Goal: Information Seeking & Learning: Compare options

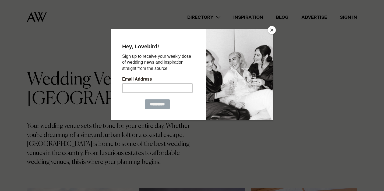
click at [270, 31] on button "Close" at bounding box center [272, 30] width 8 height 8
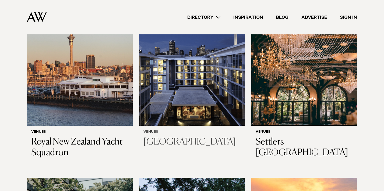
scroll to position [400, 0]
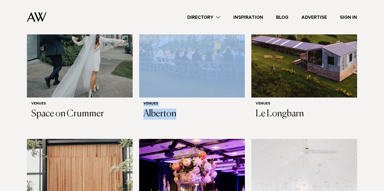
scroll to position [622, 0]
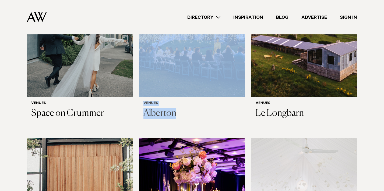
click at [241, 106] on div "Venues Alberton" at bounding box center [192, 110] width 106 height 26
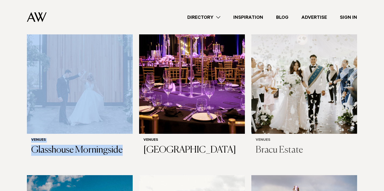
scroll to position [755, 0]
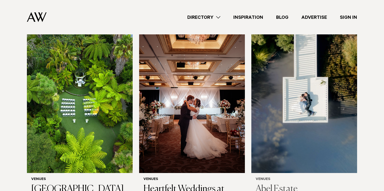
scroll to position [1106, 0]
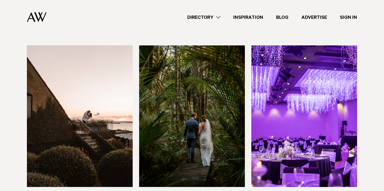
scroll to position [1677, 0]
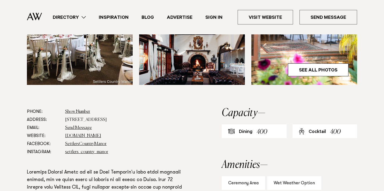
scroll to position [248, 0]
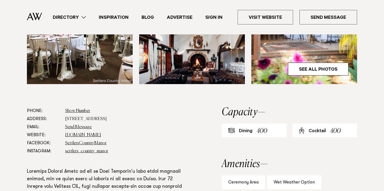
drag, startPoint x: 65, startPoint y: 100, endPoint x: 141, endPoint y: 99, distance: 75.9
click at [141, 107] on dl "Phone: Show Number 09 411 7809 Address: 81 Waimauku Station Road, Waimauku 0812…" at bounding box center [107, 131] width 160 height 48
copy dd "81 Waimauku Station Road, Waimauku 0812"
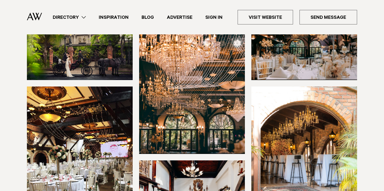
scroll to position [105, 0]
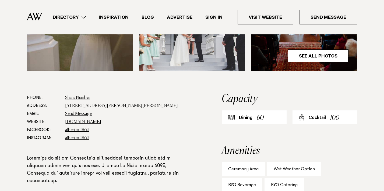
scroll to position [245, 0]
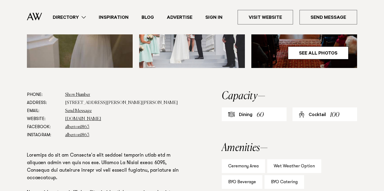
drag, startPoint x: 162, startPoint y: 103, endPoint x: 154, endPoint y: 103, distance: 8.3
click at [154, 103] on dd "100 Mount Albert Road, Mount Albert, Auckland 1025" at bounding box center [126, 103] width 122 height 8
click at [176, 118] on dd "www.visitheritage.co.nz" at bounding box center [126, 119] width 122 height 8
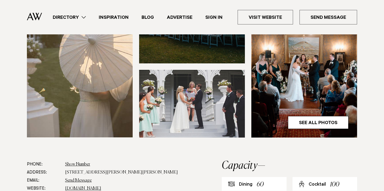
scroll to position [176, 0]
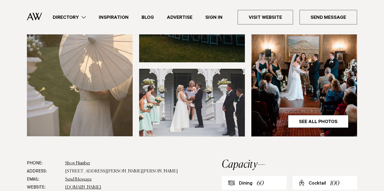
drag, startPoint x: 161, startPoint y: 169, endPoint x: 65, endPoint y: 171, distance: 96.4
click at [65, 171] on dl "Phone: Show Number +64 9 846 7367 Address: 100 Mount Albert Road, Mount Albert,…" at bounding box center [107, 184] width 160 height 48
copy dd "100 Mount Albert Road, Mount Albert, Auckland 1025"
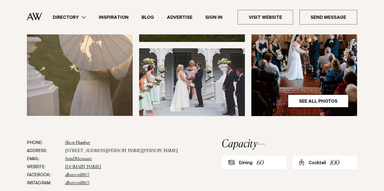
scroll to position [197, 0]
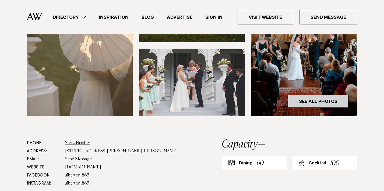
click at [314, 100] on link "See All Photos" at bounding box center [318, 101] width 61 height 13
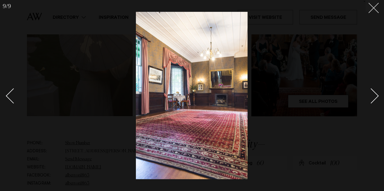
click at [371, 7] on icon at bounding box center [372, 6] width 6 height 6
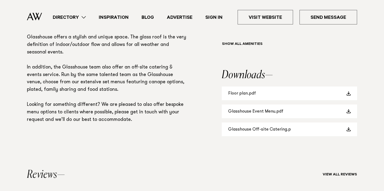
scroll to position [435, 0]
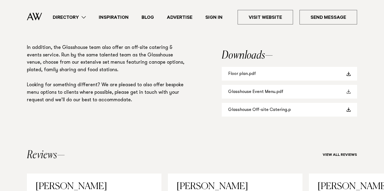
click at [265, 91] on link "Glasshouse Event Menu.pdf" at bounding box center [289, 92] width 135 height 14
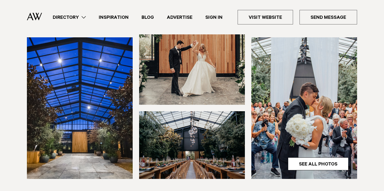
scroll to position [134, 0]
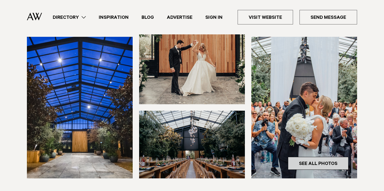
click at [297, 164] on link "See All Photos" at bounding box center [318, 163] width 61 height 13
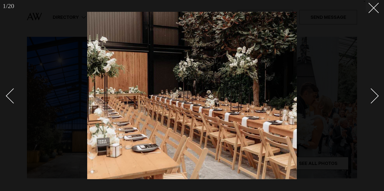
click at [373, 95] on div "Next slide" at bounding box center [371, 95] width 15 height 15
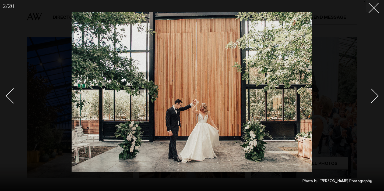
click at [373, 95] on div "Next slide" at bounding box center [371, 95] width 15 height 15
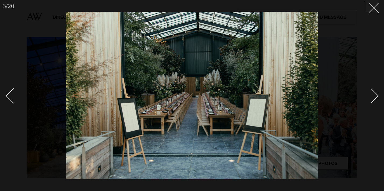
click at [373, 95] on div "Next slide" at bounding box center [371, 95] width 15 height 15
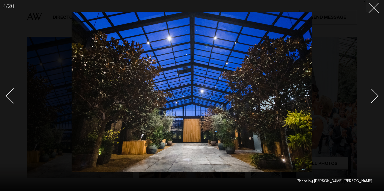
click at [373, 95] on div "Next slide" at bounding box center [371, 95] width 15 height 15
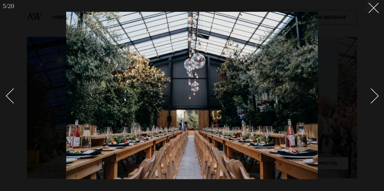
click at [373, 95] on div "Next slide" at bounding box center [371, 95] width 15 height 15
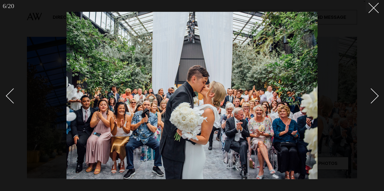
click at [373, 94] on div "Next slide" at bounding box center [371, 95] width 15 height 15
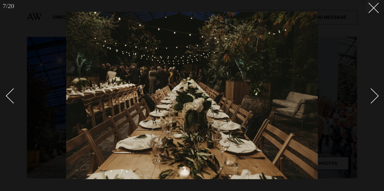
click at [373, 94] on div "Next slide" at bounding box center [371, 95] width 15 height 15
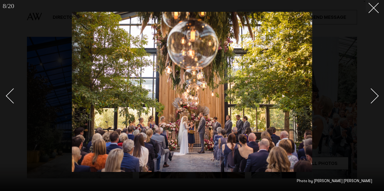
click at [373, 94] on div "Next slide" at bounding box center [371, 95] width 15 height 15
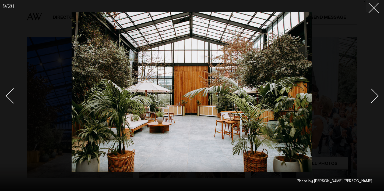
click at [374, 95] on div "Next slide" at bounding box center [371, 95] width 15 height 15
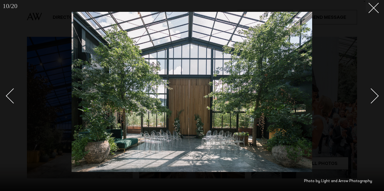
click at [374, 95] on div "Next slide" at bounding box center [371, 95] width 15 height 15
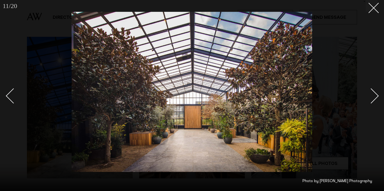
click at [374, 95] on div "Next slide" at bounding box center [371, 95] width 15 height 15
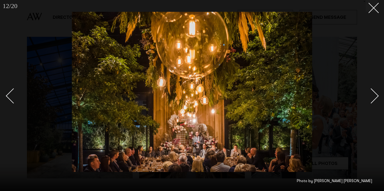
click at [374, 95] on div "Next slide" at bounding box center [371, 95] width 15 height 15
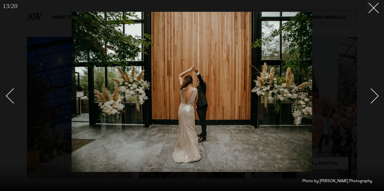
click at [374, 95] on div "Next slide" at bounding box center [371, 95] width 15 height 15
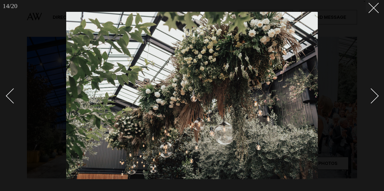
click at [374, 95] on div "Next slide" at bounding box center [371, 95] width 15 height 15
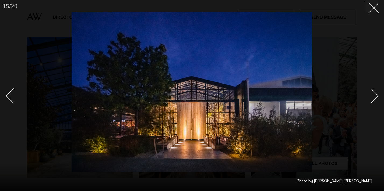
click at [374, 95] on div "Next slide" at bounding box center [371, 95] width 15 height 15
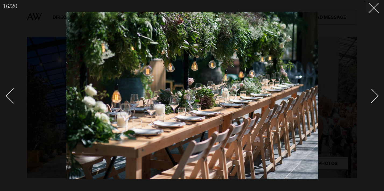
click at [374, 95] on div "Next slide" at bounding box center [371, 95] width 15 height 15
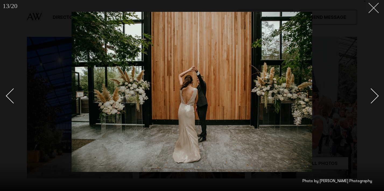
click at [369, 10] on button at bounding box center [372, 6] width 12 height 12
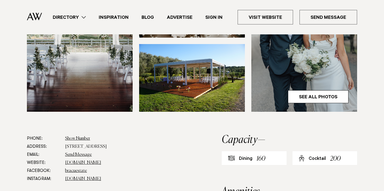
scroll to position [202, 0]
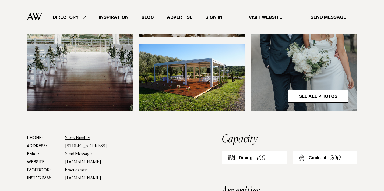
drag, startPoint x: 116, startPoint y: 146, endPoint x: 66, endPoint y: 147, distance: 50.1
click at [66, 147] on dd "[STREET_ADDRESS]" at bounding box center [126, 146] width 122 height 8
copy dd "[STREET_ADDRESS]"
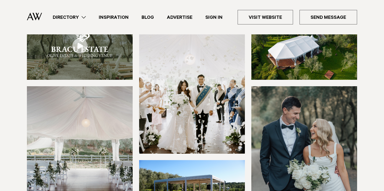
scroll to position [133, 0]
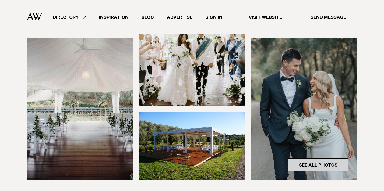
click at [320, 167] on link "See All Photos" at bounding box center [318, 165] width 61 height 13
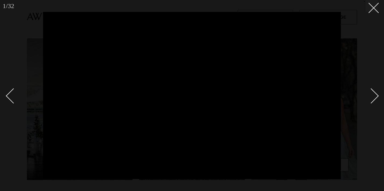
click at [374, 98] on div "Next slide" at bounding box center [371, 95] width 15 height 15
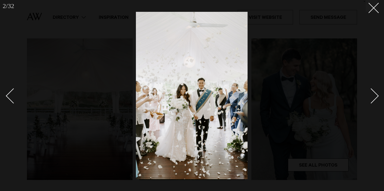
click at [374, 98] on div "Next slide" at bounding box center [371, 95] width 15 height 15
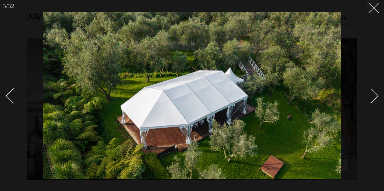
click at [374, 98] on div "Next slide" at bounding box center [371, 95] width 15 height 15
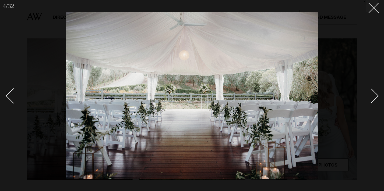
click at [374, 98] on div "Next slide" at bounding box center [371, 95] width 15 height 15
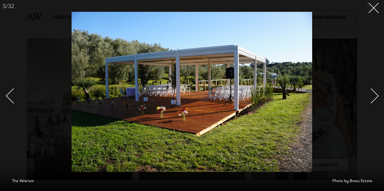
click at [374, 98] on div "Next slide" at bounding box center [371, 95] width 15 height 15
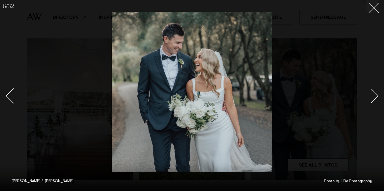
click at [374, 98] on div "Next slide" at bounding box center [371, 95] width 15 height 15
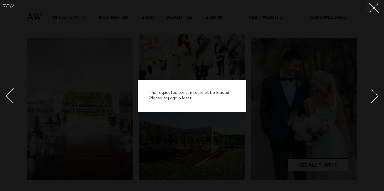
click at [374, 97] on div "Next slide" at bounding box center [371, 95] width 15 height 15
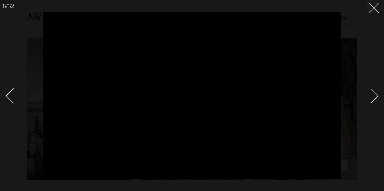
click at [374, 96] on div "Next slide" at bounding box center [371, 95] width 15 height 15
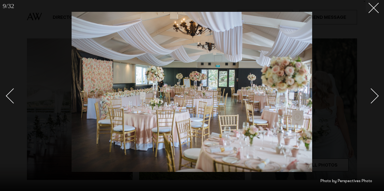
click at [374, 96] on div "Next slide" at bounding box center [371, 95] width 15 height 15
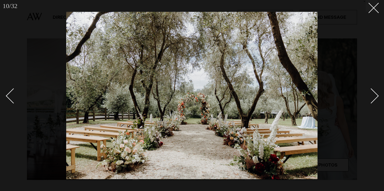
click at [374, 96] on div "Next slide" at bounding box center [371, 95] width 15 height 15
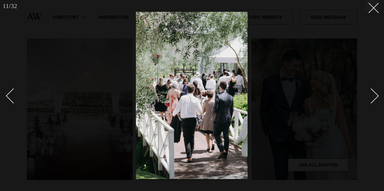
click at [374, 96] on div "Next slide" at bounding box center [371, 95] width 15 height 15
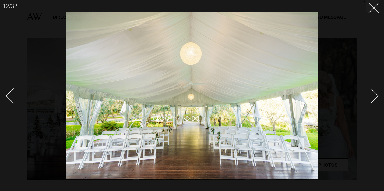
click at [374, 96] on div "Next slide" at bounding box center [371, 95] width 15 height 15
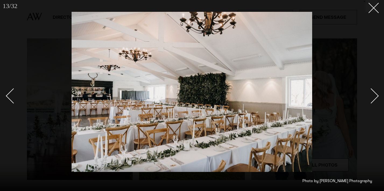
click at [374, 96] on div "Next slide" at bounding box center [371, 95] width 15 height 15
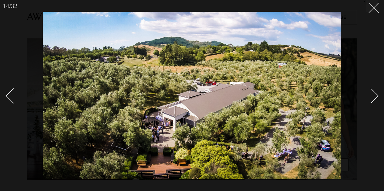
click at [374, 96] on div "Next slide" at bounding box center [371, 95] width 15 height 15
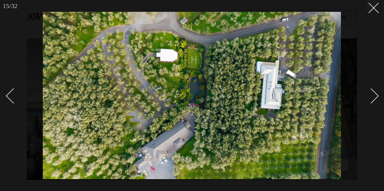
click at [372, 96] on div "Next slide" at bounding box center [371, 95] width 15 height 15
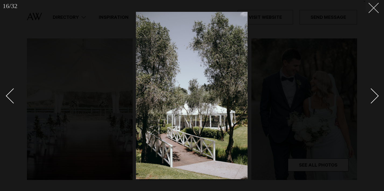
click at [375, 12] on div "16 / 32 ` Photo by Samantha Donaldson Photography" at bounding box center [192, 95] width 384 height 191
click at [370, 10] on button at bounding box center [372, 6] width 12 height 12
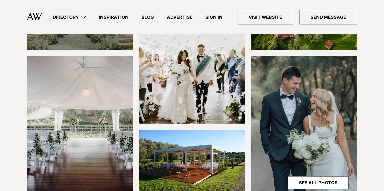
scroll to position [125, 0]
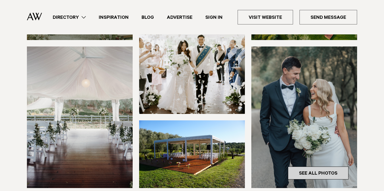
click at [304, 175] on link "See All Photos" at bounding box center [318, 173] width 61 height 13
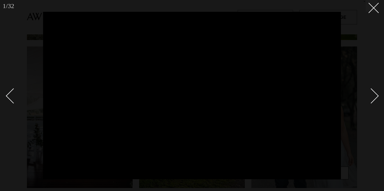
click at [372, 95] on div "Next slide" at bounding box center [371, 95] width 15 height 15
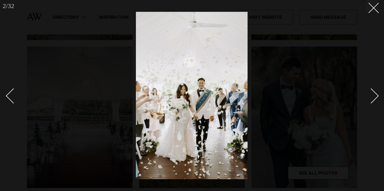
click at [372, 95] on div "Next slide" at bounding box center [371, 95] width 15 height 15
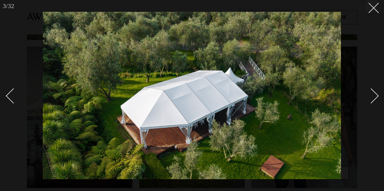
click at [372, 95] on div "Next slide" at bounding box center [371, 95] width 15 height 15
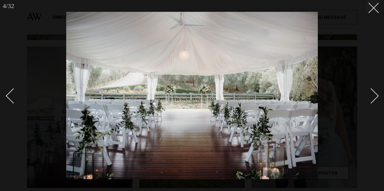
click at [372, 95] on div "Next slide" at bounding box center [371, 95] width 15 height 15
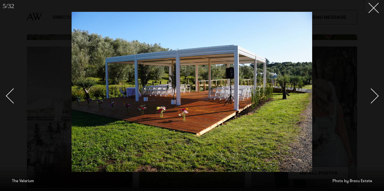
click at [372, 95] on div "Next slide" at bounding box center [371, 95] width 15 height 15
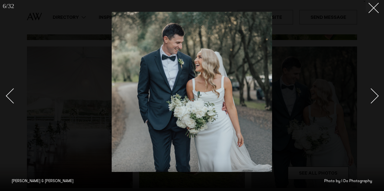
click at [372, 95] on div "Next slide" at bounding box center [371, 95] width 15 height 15
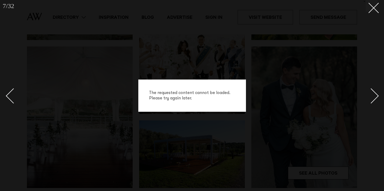
click at [372, 95] on div "Next slide" at bounding box center [371, 95] width 15 height 15
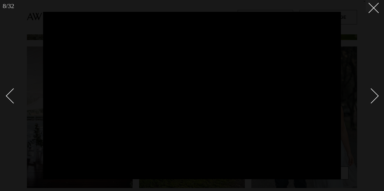
click at [375, 97] on div "Next slide" at bounding box center [371, 95] width 15 height 15
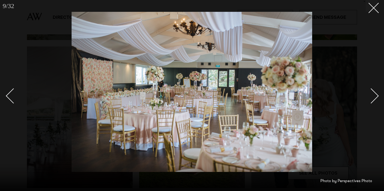
click at [375, 97] on div "Next slide" at bounding box center [371, 95] width 15 height 15
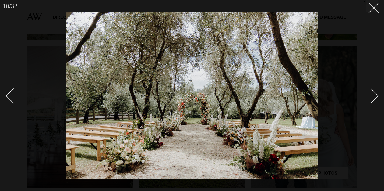
click at [375, 97] on div "Next slide" at bounding box center [371, 95] width 15 height 15
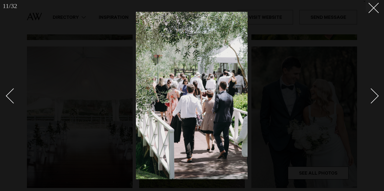
click at [375, 97] on div "Next slide" at bounding box center [371, 95] width 15 height 15
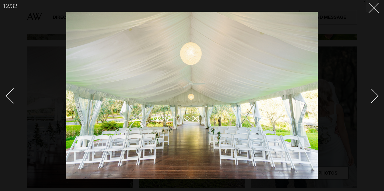
click at [372, 12] on div at bounding box center [192, 95] width 384 height 191
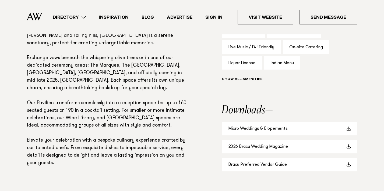
scroll to position [381, 0]
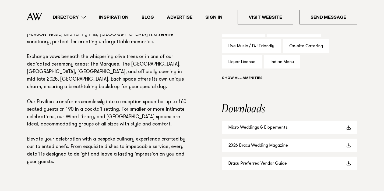
click at [279, 146] on link "2026 Bracu Wedding Magazine" at bounding box center [289, 146] width 135 height 14
click at [264, 163] on link "Bracu Preferred Vendor Guide" at bounding box center [289, 164] width 135 height 14
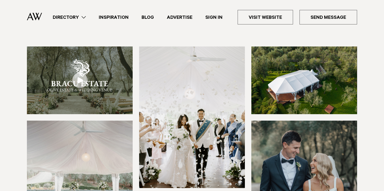
scroll to position [52, 0]
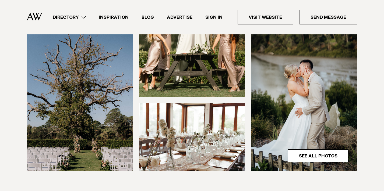
scroll to position [168, 0]
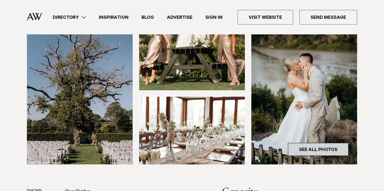
click at [327, 148] on link "See All Photos" at bounding box center [318, 149] width 61 height 13
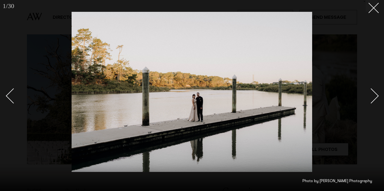
click at [377, 98] on div "Next slide" at bounding box center [371, 95] width 15 height 15
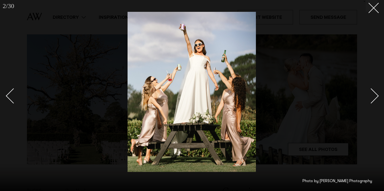
click at [377, 98] on div "Next slide" at bounding box center [371, 95] width 15 height 15
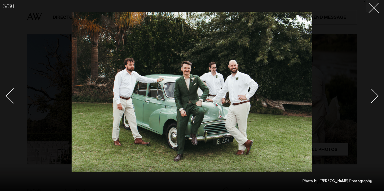
click at [377, 98] on div "Next slide" at bounding box center [371, 95] width 15 height 15
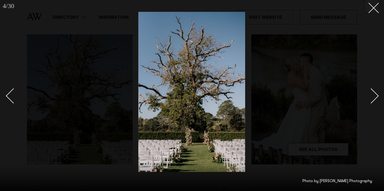
click at [8, 93] on link at bounding box center [15, 95] width 19 height 27
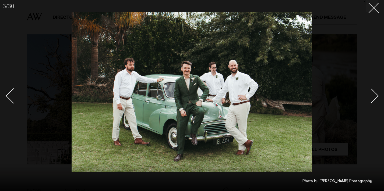
click at [374, 90] on link at bounding box center [368, 95] width 19 height 27
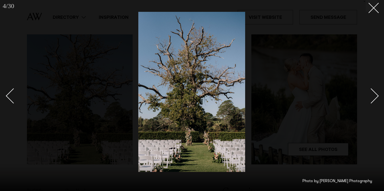
click at [374, 90] on link at bounding box center [368, 95] width 19 height 27
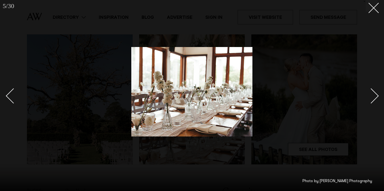
click at [373, 91] on div "Next slide" at bounding box center [371, 95] width 15 height 15
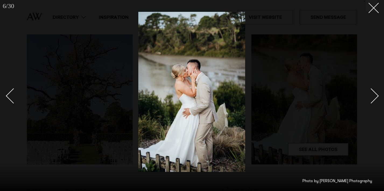
click at [373, 91] on div "Next slide" at bounding box center [371, 95] width 15 height 15
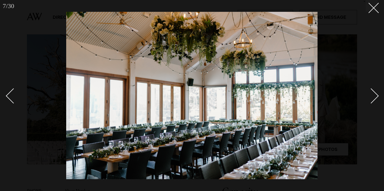
click at [373, 91] on div "Next slide" at bounding box center [371, 95] width 15 height 15
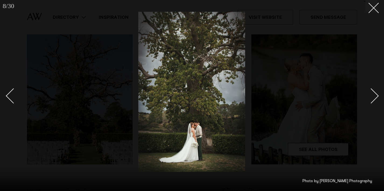
click at [373, 91] on div "Next slide" at bounding box center [371, 95] width 15 height 15
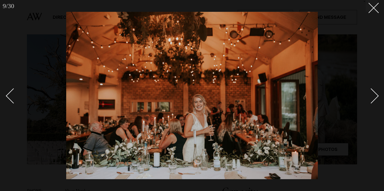
click at [373, 91] on div "Next slide" at bounding box center [371, 95] width 15 height 15
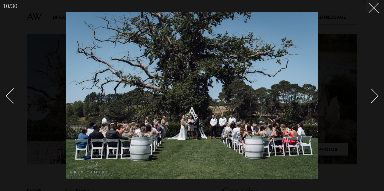
click at [373, 91] on div "Next slide" at bounding box center [371, 95] width 15 height 15
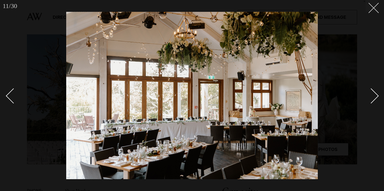
click at [373, 10] on button at bounding box center [372, 6] width 12 height 12
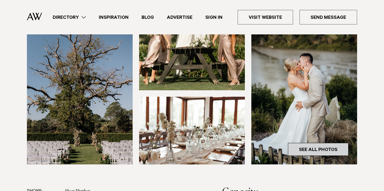
click at [316, 151] on link "See All Photos" at bounding box center [318, 149] width 61 height 13
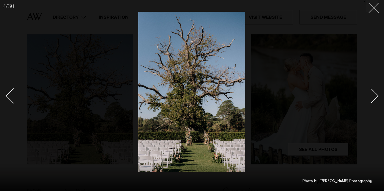
click at [370, 9] on icon at bounding box center [372, 6] width 6 height 6
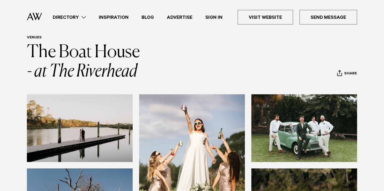
scroll to position [3, 0]
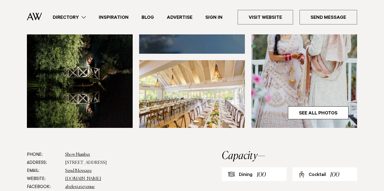
scroll to position [173, 0]
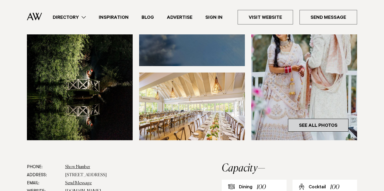
click at [326, 124] on link "See All Photos" at bounding box center [318, 125] width 61 height 13
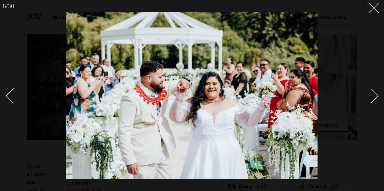
click at [374, 97] on div "Next slide" at bounding box center [371, 95] width 15 height 15
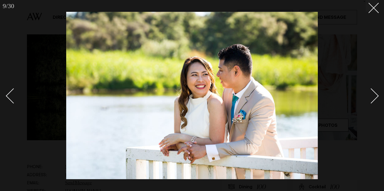
click at [374, 97] on div "Next slide" at bounding box center [371, 95] width 15 height 15
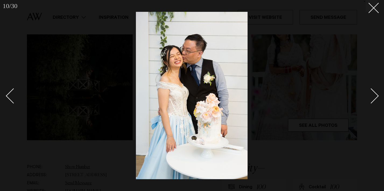
click at [374, 97] on div "Next slide" at bounding box center [371, 95] width 15 height 15
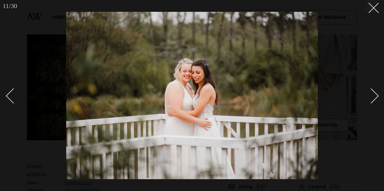
click at [374, 97] on div "Next slide" at bounding box center [371, 95] width 15 height 15
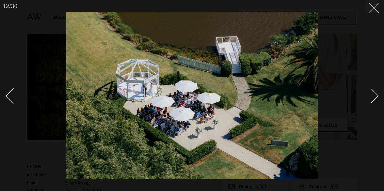
click at [374, 97] on div "Next slide" at bounding box center [371, 95] width 15 height 15
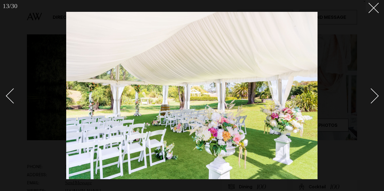
click at [373, 96] on div "Next slide" at bounding box center [371, 95] width 15 height 15
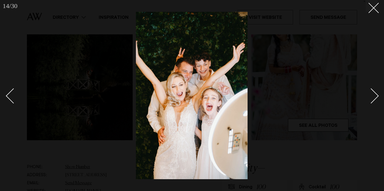
click at [373, 96] on div "Next slide" at bounding box center [371, 95] width 15 height 15
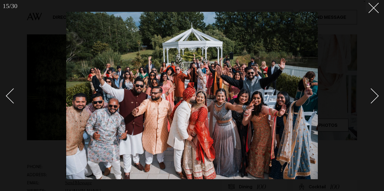
click at [372, 96] on div "Next slide" at bounding box center [371, 95] width 15 height 15
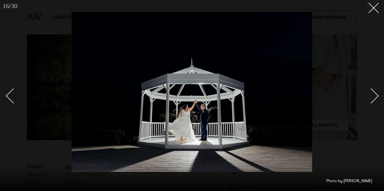
click at [372, 96] on div "Next slide" at bounding box center [371, 95] width 15 height 15
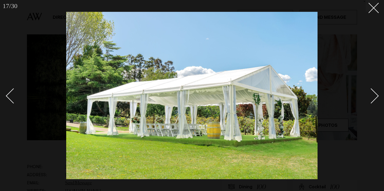
click at [372, 96] on div "Next slide" at bounding box center [371, 95] width 15 height 15
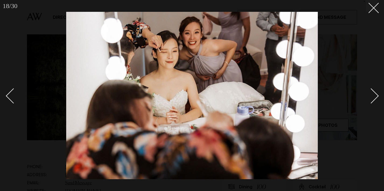
click at [372, 96] on div "Next slide" at bounding box center [371, 95] width 15 height 15
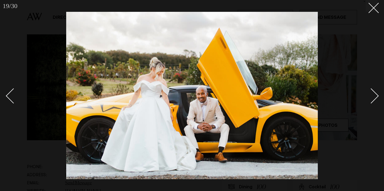
click at [372, 96] on div "Next slide" at bounding box center [371, 95] width 15 height 15
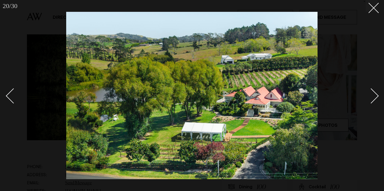
click at [373, 94] on div "Next slide" at bounding box center [371, 95] width 15 height 15
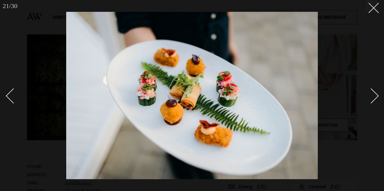
click at [373, 94] on div "Next slide" at bounding box center [371, 95] width 15 height 15
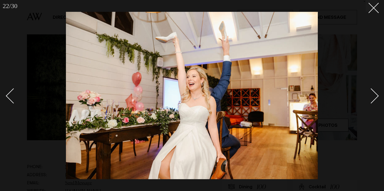
click at [373, 94] on div "Next slide" at bounding box center [371, 95] width 15 height 15
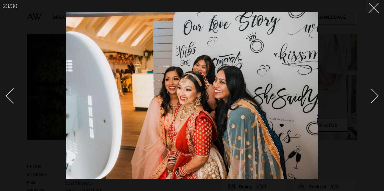
click at [373, 94] on div "Next slide" at bounding box center [371, 95] width 15 height 15
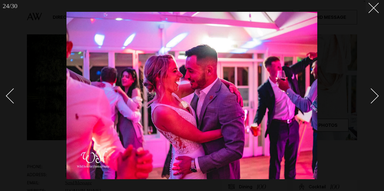
click at [373, 94] on div "Next slide" at bounding box center [371, 95] width 15 height 15
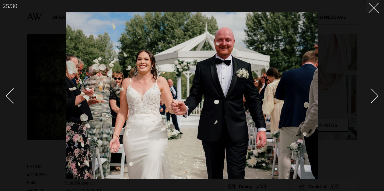
click at [373, 94] on div "Next slide" at bounding box center [371, 95] width 15 height 15
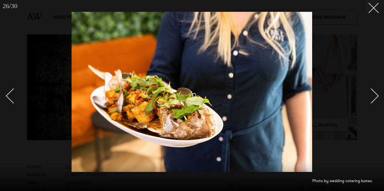
click at [373, 94] on div "Next slide" at bounding box center [371, 95] width 15 height 15
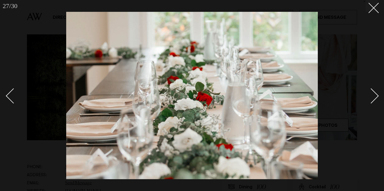
click at [373, 94] on div "Next slide" at bounding box center [371, 95] width 15 height 15
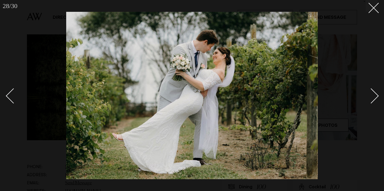
click at [373, 94] on div "Next slide" at bounding box center [371, 95] width 15 height 15
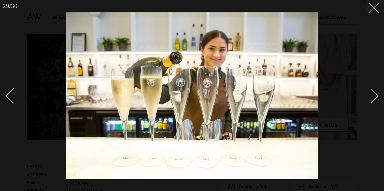
click at [373, 94] on div "Next slide" at bounding box center [371, 95] width 15 height 15
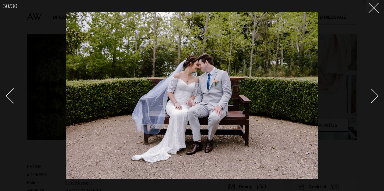
click at [373, 94] on div "Next slide" at bounding box center [371, 95] width 15 height 15
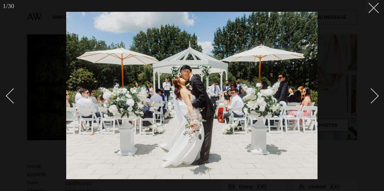
click at [373, 94] on div "Next slide" at bounding box center [371, 95] width 15 height 15
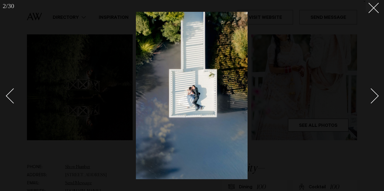
click at [373, 94] on div "Next slide" at bounding box center [371, 95] width 15 height 15
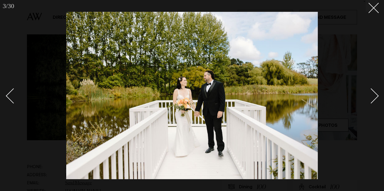
click at [373, 94] on div "Next slide" at bounding box center [371, 95] width 15 height 15
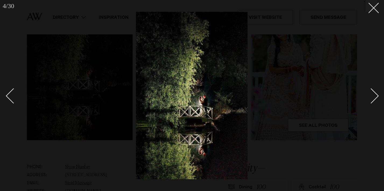
click at [373, 94] on div "Next slide" at bounding box center [371, 95] width 15 height 15
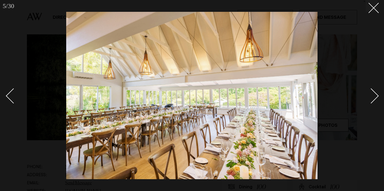
click at [373, 94] on div "Next slide" at bounding box center [371, 95] width 15 height 15
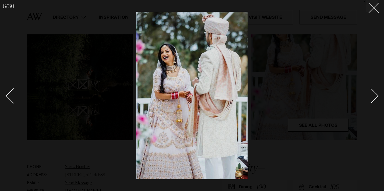
click at [373, 94] on div "Next slide" at bounding box center [371, 95] width 15 height 15
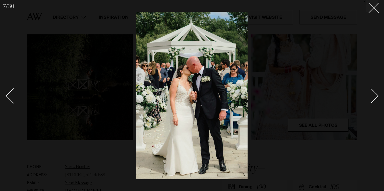
click at [373, 94] on div "Next slide" at bounding box center [371, 95] width 15 height 15
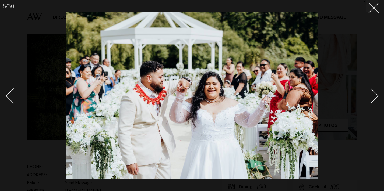
click at [373, 94] on div "Next slide" at bounding box center [371, 95] width 15 height 15
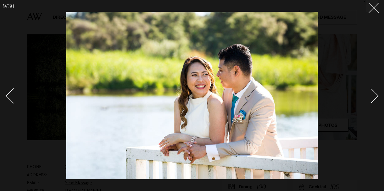
click at [373, 94] on div "Next slide" at bounding box center [371, 95] width 15 height 15
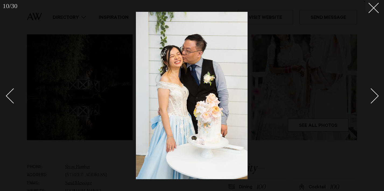
click at [373, 94] on div "Next slide" at bounding box center [371, 95] width 15 height 15
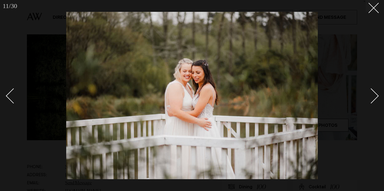
click at [376, 94] on div "Next slide" at bounding box center [371, 95] width 15 height 15
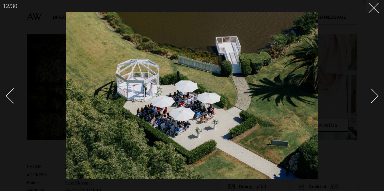
click at [376, 94] on div "Next slide" at bounding box center [371, 95] width 15 height 15
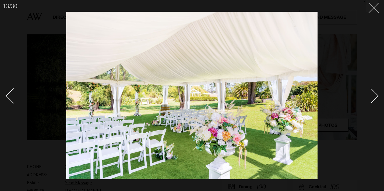
click at [370, 10] on button at bounding box center [372, 6] width 12 height 12
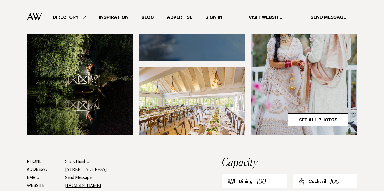
scroll to position [176, 0]
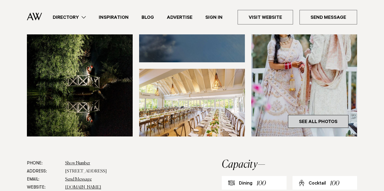
click at [303, 121] on link "See All Photos" at bounding box center [318, 121] width 61 height 13
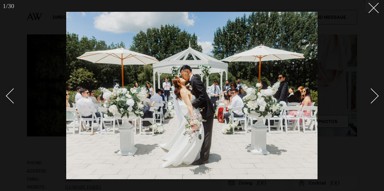
click at [372, 95] on div "Next slide" at bounding box center [371, 95] width 15 height 15
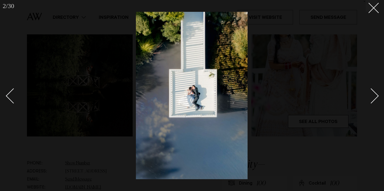
click at [372, 95] on div "Next slide" at bounding box center [371, 95] width 15 height 15
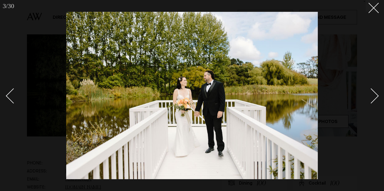
click at [372, 95] on div "Next slide" at bounding box center [371, 95] width 15 height 15
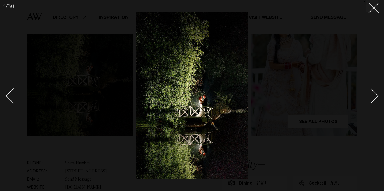
click at [372, 95] on div "Next slide" at bounding box center [371, 95] width 15 height 15
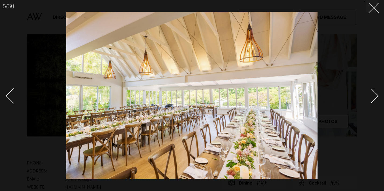
click at [372, 95] on div "Next slide" at bounding box center [371, 95] width 15 height 15
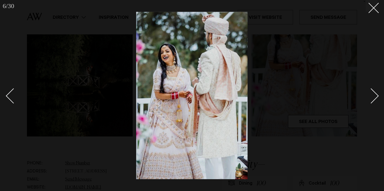
click at [372, 95] on div "Next slide" at bounding box center [371, 95] width 15 height 15
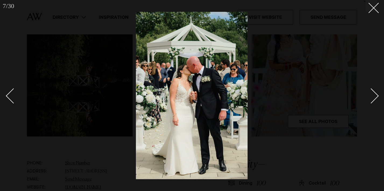
click at [372, 95] on div "Next slide" at bounding box center [371, 95] width 15 height 15
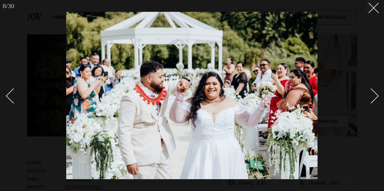
click at [372, 95] on div "Next slide" at bounding box center [371, 95] width 15 height 15
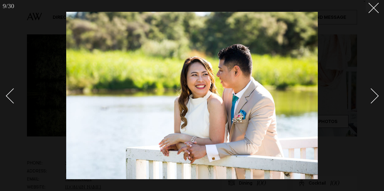
click at [372, 95] on div "Next slide" at bounding box center [371, 95] width 15 height 15
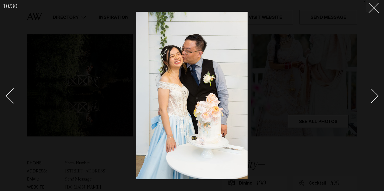
click at [372, 95] on div "Next slide" at bounding box center [371, 95] width 15 height 15
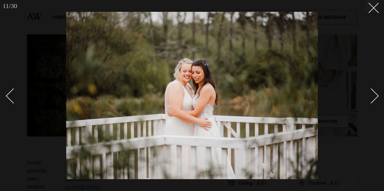
click at [372, 95] on div "Next slide" at bounding box center [371, 95] width 15 height 15
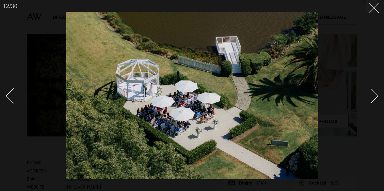
click at [372, 95] on div "Next slide" at bounding box center [371, 95] width 15 height 15
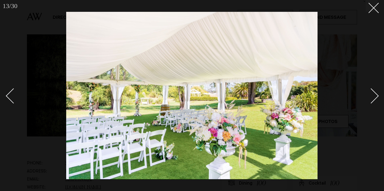
click at [372, 98] on div "Next slide" at bounding box center [371, 95] width 15 height 15
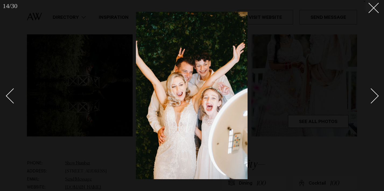
click at [372, 98] on div "Next slide" at bounding box center [371, 95] width 15 height 15
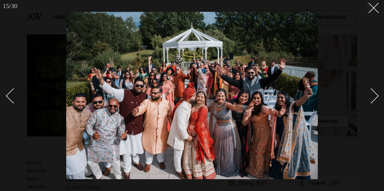
click at [372, 98] on div "Next slide" at bounding box center [371, 95] width 15 height 15
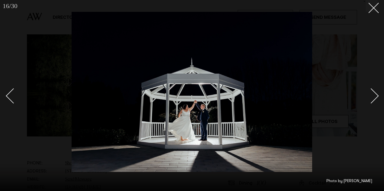
click at [372, 98] on div "Next slide" at bounding box center [371, 95] width 15 height 15
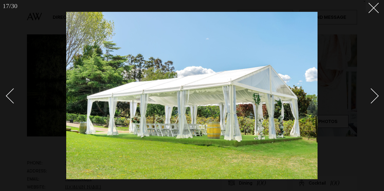
click at [374, 92] on div "Next slide" at bounding box center [371, 95] width 15 height 15
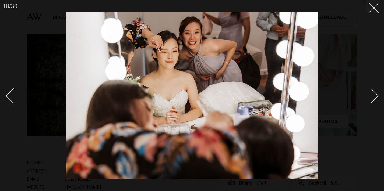
click at [374, 92] on div "Next slide" at bounding box center [371, 95] width 15 height 15
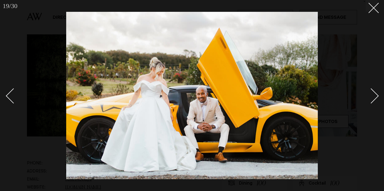
click at [374, 92] on div "Next slide" at bounding box center [371, 95] width 15 height 15
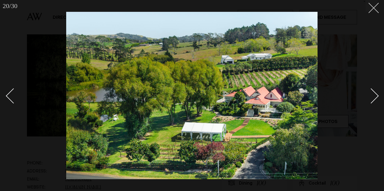
click at [373, 9] on line at bounding box center [374, 8] width 10 height 10
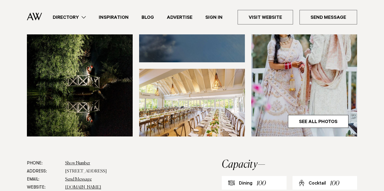
drag, startPoint x: 120, startPoint y: 171, endPoint x: 61, endPoint y: 172, distance: 59.0
click at [61, 172] on dl "Phone: Show Number 09 412 8622 Address: 34 Pomona Road, Kumeū 0891 Email: Send …" at bounding box center [107, 184] width 160 height 48
click at [87, 171] on dd "34 Pomona Road, Kumeū 0891" at bounding box center [126, 172] width 122 height 8
drag, startPoint x: 121, startPoint y: 173, endPoint x: 65, endPoint y: 171, distance: 56.0
click at [65, 171] on dd "34 Pomona Road, Kumeū 0891" at bounding box center [126, 172] width 122 height 8
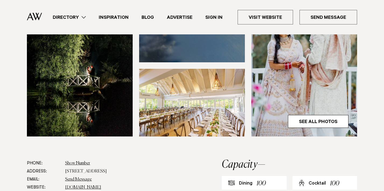
copy dd "34 Pomona Road, Kumeū 0891"
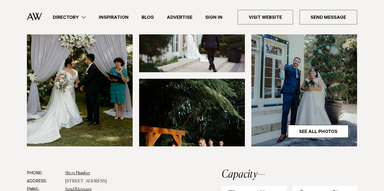
scroll to position [186, 0]
click at [310, 125] on link "See All Photos" at bounding box center [318, 131] width 61 height 13
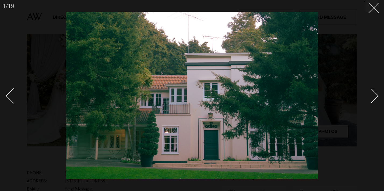
click at [375, 94] on div "Next slide" at bounding box center [371, 95] width 15 height 15
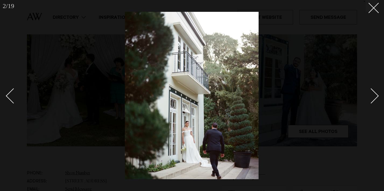
click at [375, 94] on div "Next slide" at bounding box center [371, 95] width 15 height 15
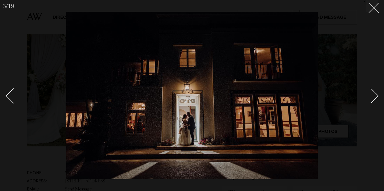
click at [375, 94] on div "Next slide" at bounding box center [371, 95] width 15 height 15
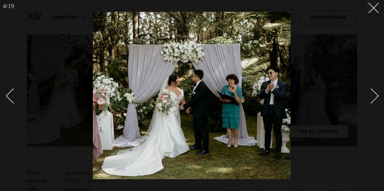
click at [375, 94] on div "Next slide" at bounding box center [371, 95] width 15 height 15
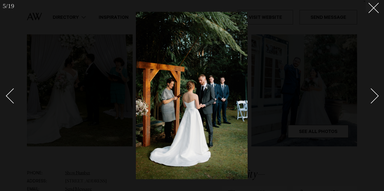
click at [375, 94] on div "Next slide" at bounding box center [371, 95] width 15 height 15
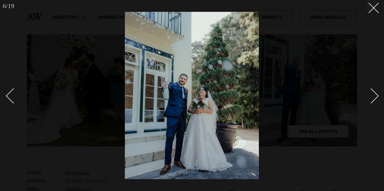
click at [375, 94] on div "Next slide" at bounding box center [371, 95] width 15 height 15
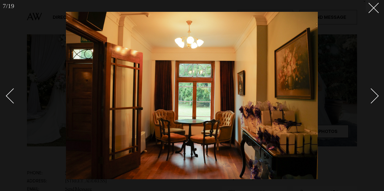
click at [375, 94] on div "Next slide" at bounding box center [371, 95] width 15 height 15
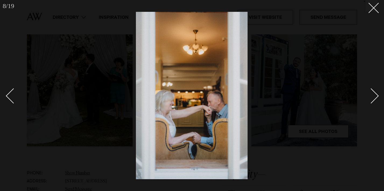
click at [375, 94] on div "Next slide" at bounding box center [371, 95] width 15 height 15
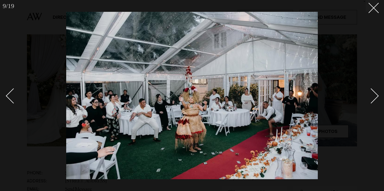
click at [375, 94] on div "Next slide" at bounding box center [371, 95] width 15 height 15
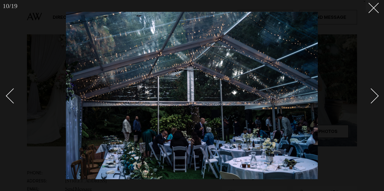
click at [375, 94] on div "Next slide" at bounding box center [371, 95] width 15 height 15
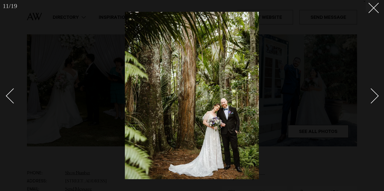
click at [375, 94] on div "Next slide" at bounding box center [371, 95] width 15 height 15
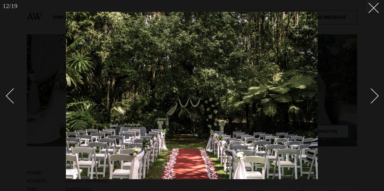
click at [375, 94] on div "Next slide" at bounding box center [371, 95] width 15 height 15
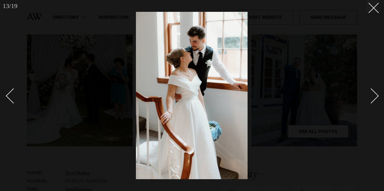
click at [375, 94] on div "Next slide" at bounding box center [371, 95] width 15 height 15
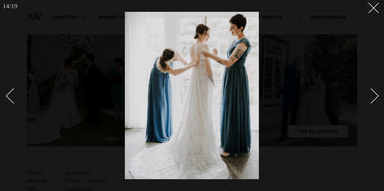
click at [375, 94] on div "Next slide" at bounding box center [371, 95] width 15 height 15
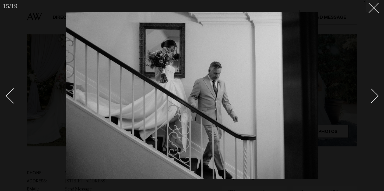
click at [375, 94] on div "Next slide" at bounding box center [371, 95] width 15 height 15
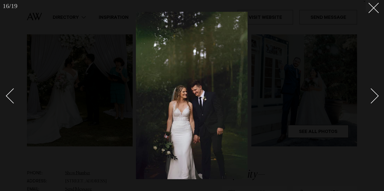
click at [375, 94] on div "Next slide" at bounding box center [371, 95] width 15 height 15
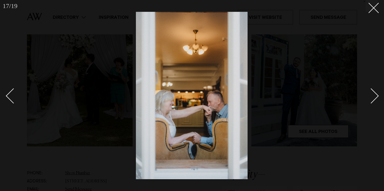
click at [375, 94] on div "Next slide" at bounding box center [371, 95] width 15 height 15
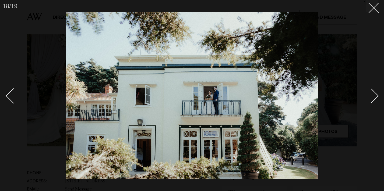
click at [375, 94] on div "Next slide" at bounding box center [371, 95] width 15 height 15
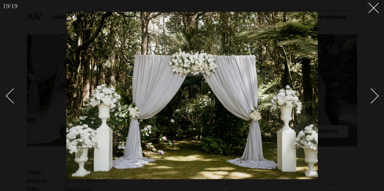
click at [372, 89] on div "Next slide" at bounding box center [371, 95] width 15 height 15
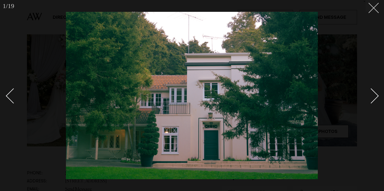
click at [373, 10] on button at bounding box center [372, 6] width 12 height 12
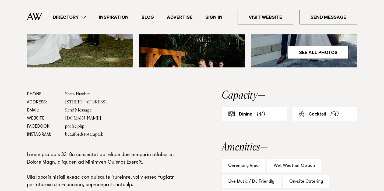
scroll to position [261, 0]
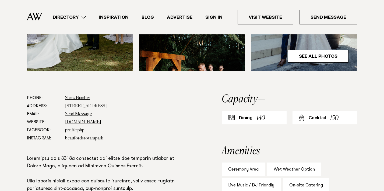
drag, startPoint x: 153, startPoint y: 85, endPoint x: 65, endPoint y: 87, distance: 88.1
click at [65, 94] on dl "Phone: Show Number 09 267 6979 Address: [STREET_ADDRESS] Email: Send Message We…" at bounding box center [107, 118] width 160 height 48
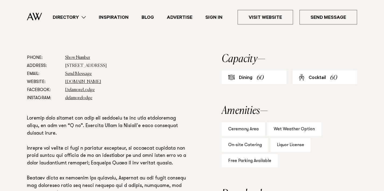
scroll to position [291, 0]
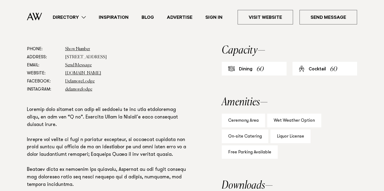
drag, startPoint x: 150, startPoint y: 57, endPoint x: 66, endPoint y: 56, distance: 84.5
click at [66, 56] on dd "[STREET_ADDRESS]" at bounding box center [126, 57] width 122 height 8
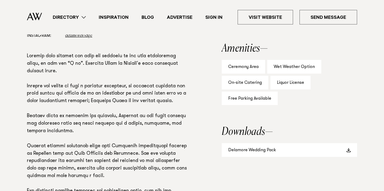
scroll to position [345, 0]
click at [260, 148] on link "Delamore Wedding Pack" at bounding box center [289, 150] width 135 height 14
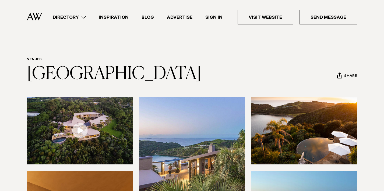
scroll to position [0, 0]
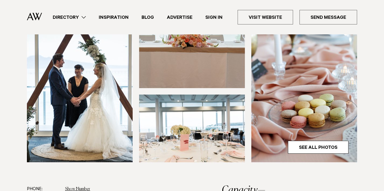
scroll to position [148, 0]
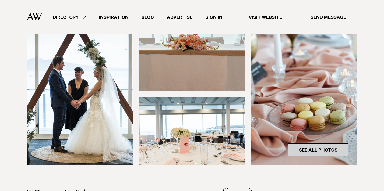
click at [303, 151] on link "See All Photos" at bounding box center [318, 150] width 61 height 13
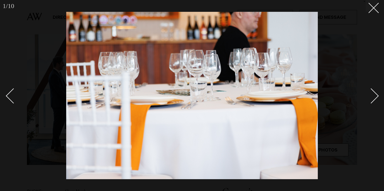
click at [374, 97] on div "Next slide" at bounding box center [371, 95] width 15 height 15
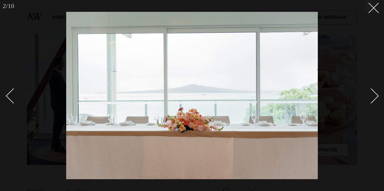
click at [374, 97] on div "Next slide" at bounding box center [371, 95] width 15 height 15
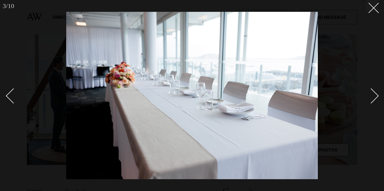
click at [374, 97] on div "Next slide" at bounding box center [371, 95] width 15 height 15
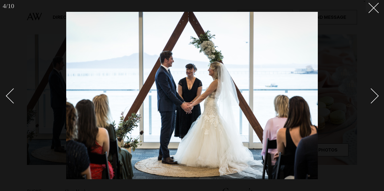
click at [374, 97] on div "Next slide" at bounding box center [371, 95] width 15 height 15
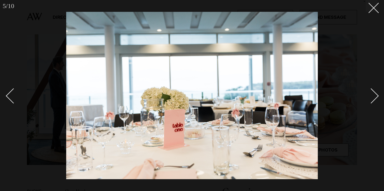
click at [374, 97] on div "Next slide" at bounding box center [371, 95] width 15 height 15
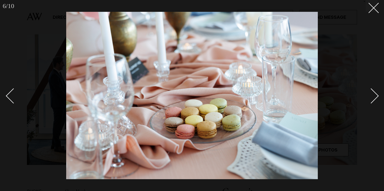
click at [374, 97] on div "Next slide" at bounding box center [371, 95] width 15 height 15
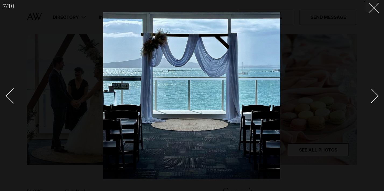
click at [374, 97] on div "Next slide" at bounding box center [371, 95] width 15 height 15
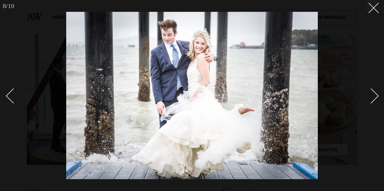
click at [374, 96] on div "Next slide" at bounding box center [371, 95] width 15 height 15
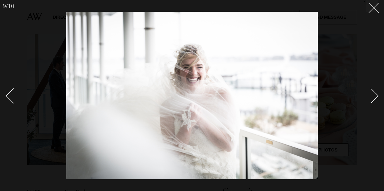
click at [374, 96] on div "Next slide" at bounding box center [371, 95] width 15 height 15
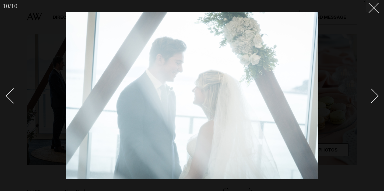
click at [374, 96] on div "Next slide" at bounding box center [371, 95] width 15 height 15
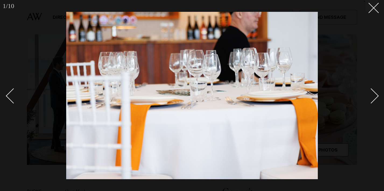
click at [374, 96] on div "Next slide" at bounding box center [371, 95] width 15 height 15
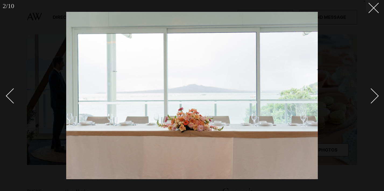
click at [374, 96] on div "Next slide" at bounding box center [371, 95] width 15 height 15
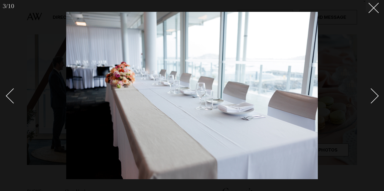
click at [374, 96] on div "Next slide" at bounding box center [371, 95] width 15 height 15
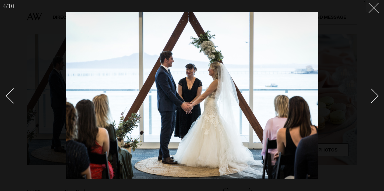
click at [374, 10] on button at bounding box center [372, 6] width 12 height 12
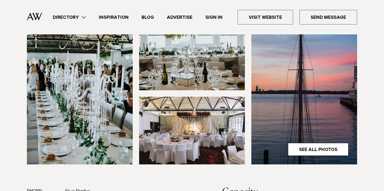
scroll to position [149, 0]
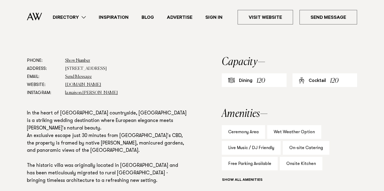
scroll to position [268, 0]
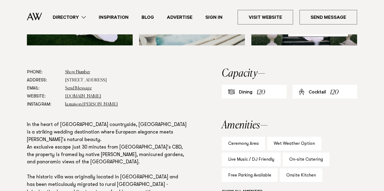
drag, startPoint x: 133, startPoint y: 79, endPoint x: 62, endPoint y: 78, distance: 70.3
click at [62, 78] on dl "Phone: Show Number [PHONE_NUMBER] Address: [STREET_ADDRESS] Email: Send Message…" at bounding box center [107, 88] width 160 height 40
click at [112, 82] on dd "[STREET_ADDRESS]" at bounding box center [126, 80] width 122 height 8
drag, startPoint x: 136, startPoint y: 80, endPoint x: 63, endPoint y: 81, distance: 72.4
click at [63, 81] on dl "Phone: Show Number [PHONE_NUMBER] Address: [STREET_ADDRESS] Email: Send Message…" at bounding box center [107, 88] width 160 height 40
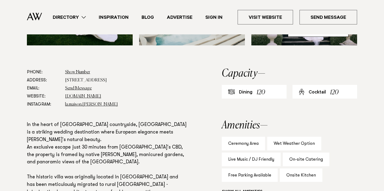
copy dd "[STREET_ADDRESS]"
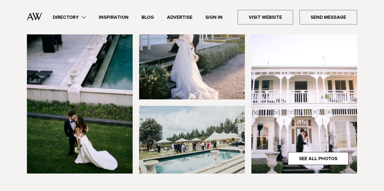
scroll to position [135, 0]
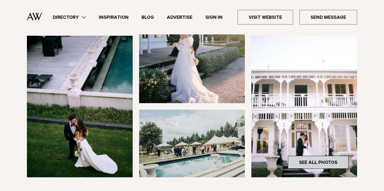
click at [304, 163] on link "See All Photos" at bounding box center [318, 162] width 61 height 13
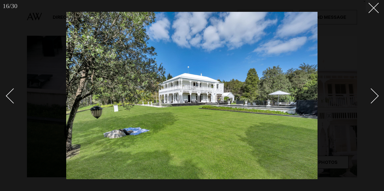
click at [372, 93] on div "Next slide" at bounding box center [371, 95] width 15 height 15
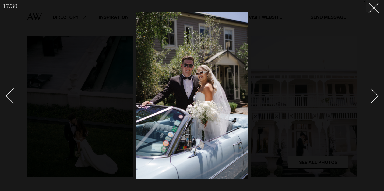
click at [372, 93] on div "Next slide" at bounding box center [371, 95] width 15 height 15
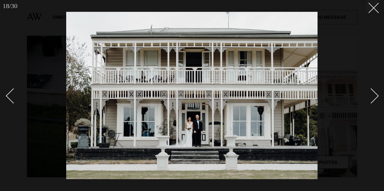
click at [372, 93] on div "Next slide" at bounding box center [371, 95] width 15 height 15
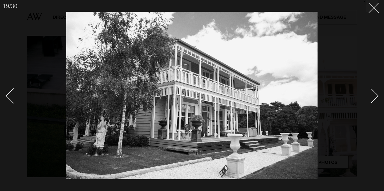
click at [376, 93] on div "Next slide" at bounding box center [371, 95] width 15 height 15
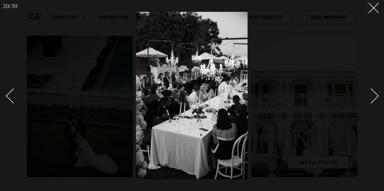
click at [376, 93] on div "Next slide" at bounding box center [371, 95] width 15 height 15
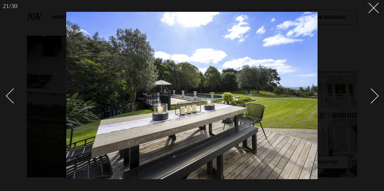
click at [376, 93] on div "Next slide" at bounding box center [371, 95] width 15 height 15
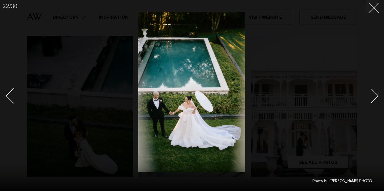
click at [376, 93] on div "Next slide" at bounding box center [371, 95] width 15 height 15
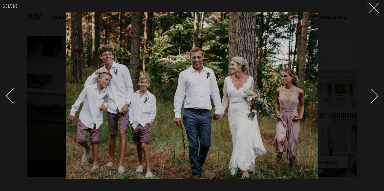
click at [376, 93] on div "Next slide" at bounding box center [371, 95] width 15 height 15
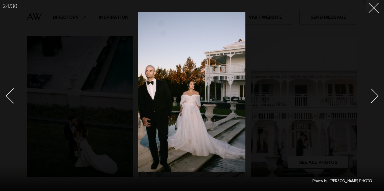
click at [376, 93] on div "Next slide" at bounding box center [371, 95] width 15 height 15
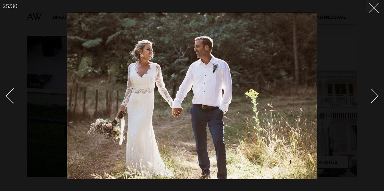
click at [376, 93] on div "Next slide" at bounding box center [371, 95] width 15 height 15
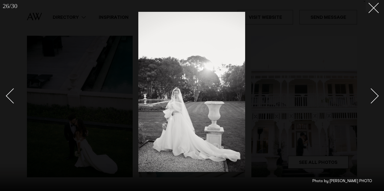
click at [376, 93] on div "Next slide" at bounding box center [371, 95] width 15 height 15
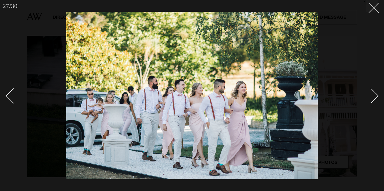
click at [376, 93] on div "Next slide" at bounding box center [371, 95] width 15 height 15
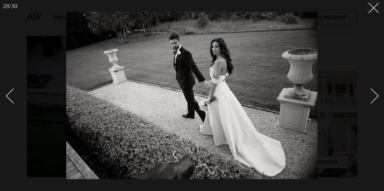
click at [376, 93] on div "Next slide" at bounding box center [371, 95] width 15 height 15
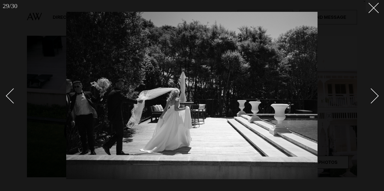
click at [376, 93] on div "Next slide" at bounding box center [371, 95] width 15 height 15
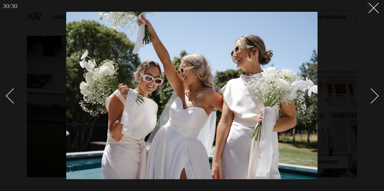
click at [376, 93] on div "Next slide" at bounding box center [371, 95] width 15 height 15
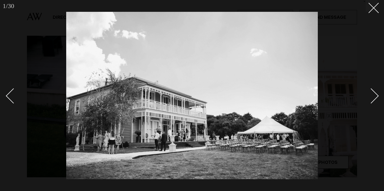
click at [373, 93] on div "Next slide" at bounding box center [371, 95] width 15 height 15
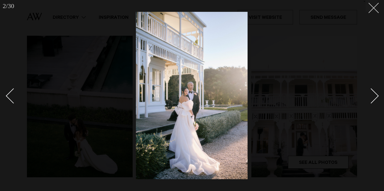
click at [370, 10] on button at bounding box center [372, 6] width 12 height 12
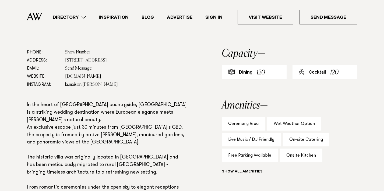
scroll to position [289, 0]
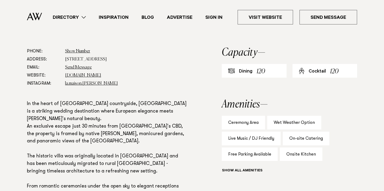
click at [270, 173] on div "Show all" at bounding box center [289, 172] width 135 height 8
click at [81, 74] on link "www.lamaison.co.nz" at bounding box center [83, 75] width 36 height 4
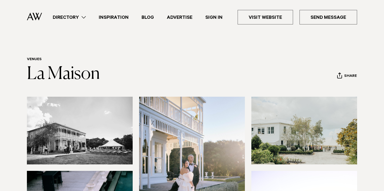
scroll to position [0, 0]
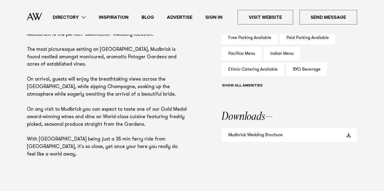
scroll to position [390, 0]
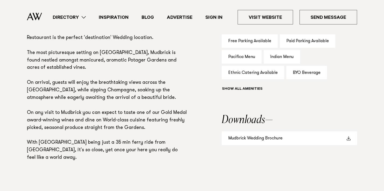
click at [253, 139] on link "Mudbrick Wedding Brochure" at bounding box center [289, 139] width 135 height 14
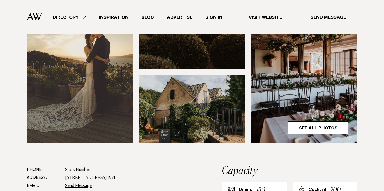
scroll to position [185, 0]
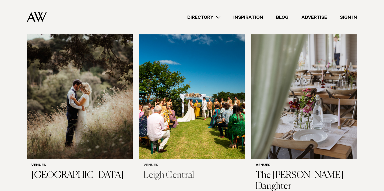
scroll to position [2070, 0]
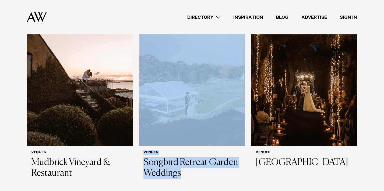
scroll to position [2278, 0]
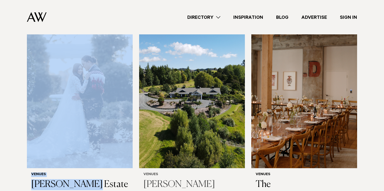
scroll to position [2449, 0]
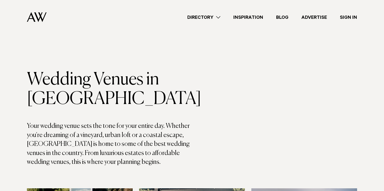
scroll to position [0, 0]
click at [218, 16] on link "Directory" at bounding box center [204, 17] width 46 height 7
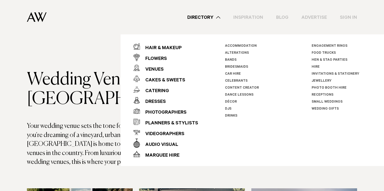
click at [92, 20] on div "Directory Hair & Makeup Flowers Venues Cakes & Sweets" at bounding box center [204, 17] width 306 height 34
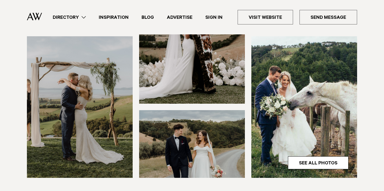
scroll to position [132, 0]
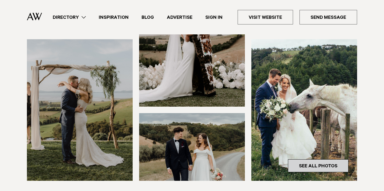
click at [309, 167] on link "See All Photos" at bounding box center [318, 166] width 61 height 13
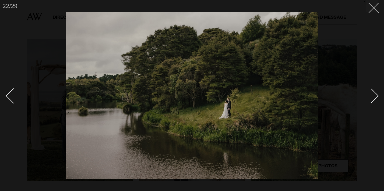
click at [372, 8] on icon at bounding box center [372, 6] width 6 height 6
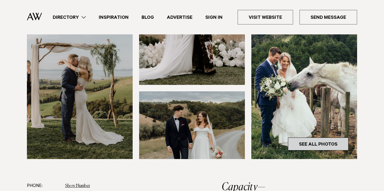
scroll to position [155, 0]
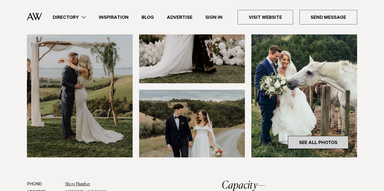
click at [301, 142] on link "See All Photos" at bounding box center [318, 142] width 61 height 13
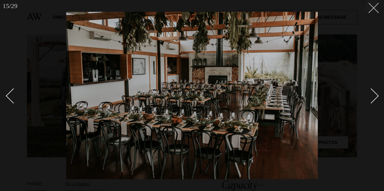
click at [371, 11] on line at bounding box center [374, 8] width 10 height 10
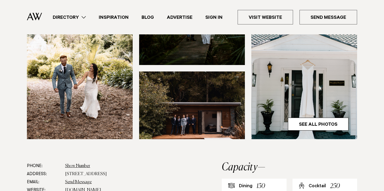
scroll to position [174, 0]
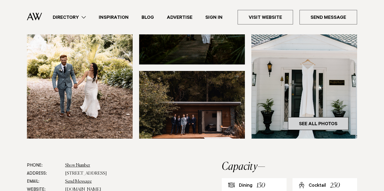
click at [299, 130] on link "See All Photos" at bounding box center [318, 123] width 61 height 13
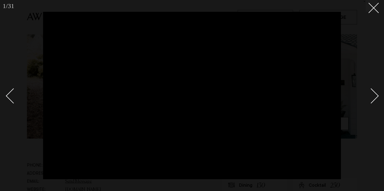
click at [377, 94] on link at bounding box center [368, 95] width 19 height 27
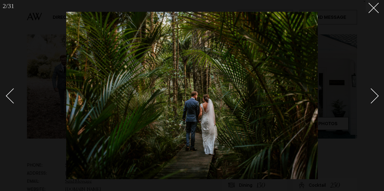
click at [377, 94] on link at bounding box center [368, 95] width 19 height 27
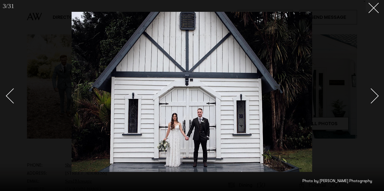
click at [377, 94] on link at bounding box center [368, 95] width 19 height 27
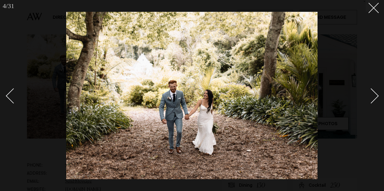
click at [377, 94] on link at bounding box center [368, 95] width 19 height 27
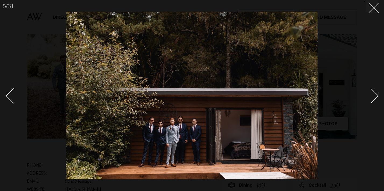
click at [377, 94] on link at bounding box center [368, 95] width 19 height 27
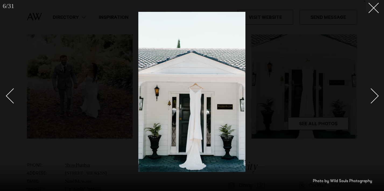
click at [377, 94] on link at bounding box center [368, 95] width 19 height 27
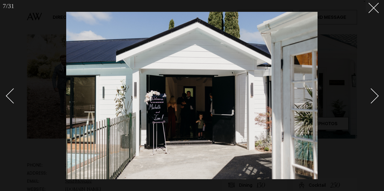
click at [377, 94] on link at bounding box center [368, 95] width 19 height 27
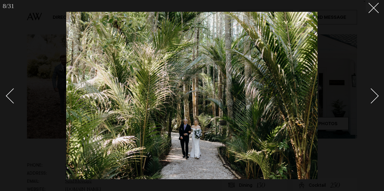
click at [377, 94] on link at bounding box center [368, 95] width 19 height 27
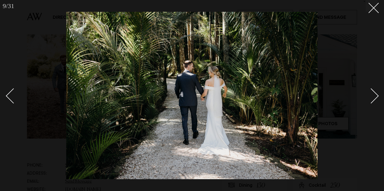
click at [377, 94] on link at bounding box center [368, 95] width 19 height 27
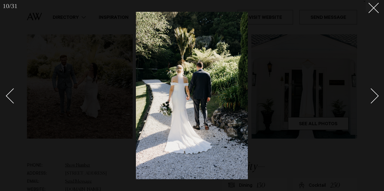
click at [377, 94] on link at bounding box center [368, 95] width 19 height 27
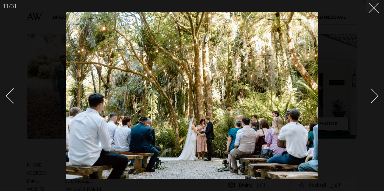
click at [377, 94] on link at bounding box center [368, 95] width 19 height 27
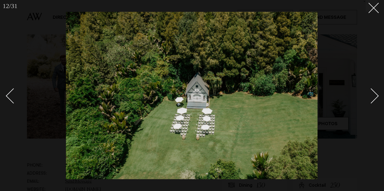
click at [377, 94] on link at bounding box center [368, 95] width 19 height 27
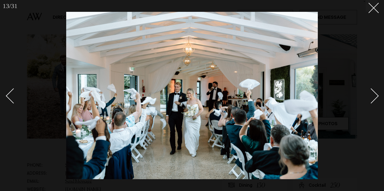
click at [377, 94] on link at bounding box center [368, 95] width 19 height 27
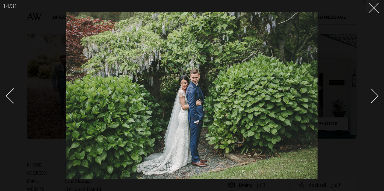
click at [377, 94] on link at bounding box center [368, 95] width 19 height 27
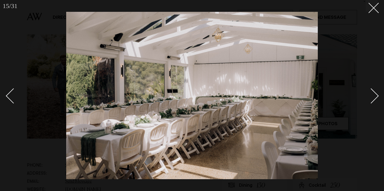
click at [377, 94] on link at bounding box center [368, 95] width 19 height 27
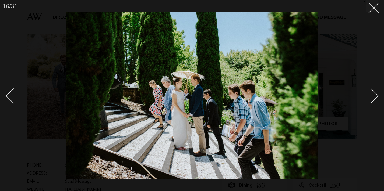
click at [377, 94] on link at bounding box center [368, 95] width 19 height 27
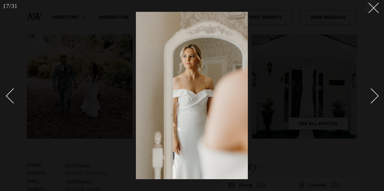
click at [377, 94] on link at bounding box center [368, 95] width 19 height 27
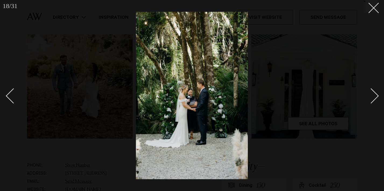
click at [377, 94] on link at bounding box center [368, 95] width 19 height 27
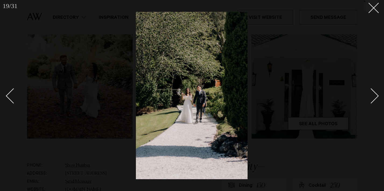
click at [377, 94] on link at bounding box center [368, 95] width 19 height 27
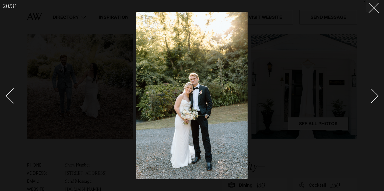
click at [377, 94] on link at bounding box center [368, 95] width 19 height 27
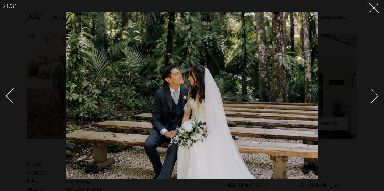
click at [377, 94] on link at bounding box center [368, 95] width 19 height 27
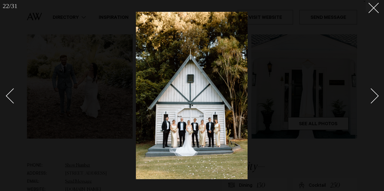
click at [377, 94] on link at bounding box center [368, 95] width 19 height 27
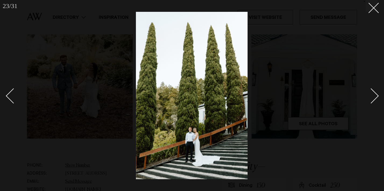
click at [377, 94] on link at bounding box center [368, 95] width 19 height 27
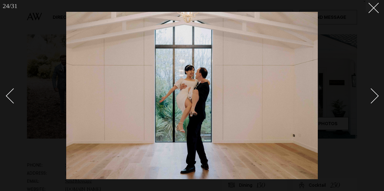
click at [377, 94] on link at bounding box center [368, 95] width 19 height 27
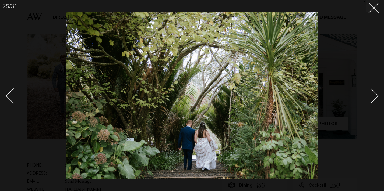
click at [377, 94] on link at bounding box center [368, 95] width 19 height 27
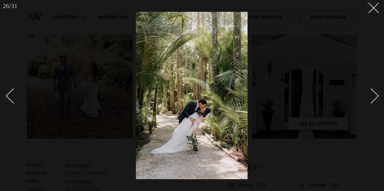
click at [377, 94] on link at bounding box center [368, 95] width 19 height 27
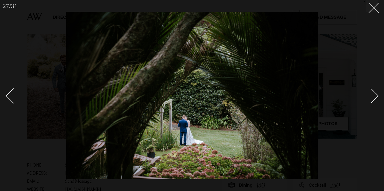
click at [377, 94] on link at bounding box center [368, 95] width 19 height 27
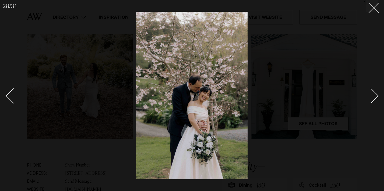
click at [377, 94] on link at bounding box center [368, 95] width 19 height 27
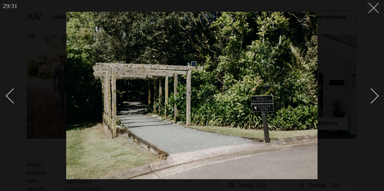
click at [369, 9] on icon at bounding box center [372, 6] width 6 height 6
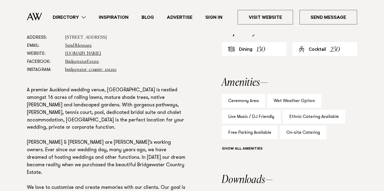
scroll to position [307, 0]
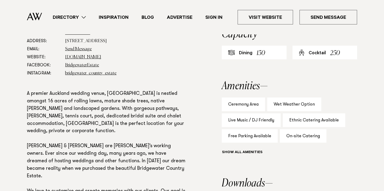
drag, startPoint x: 122, startPoint y: 62, endPoint x: 65, endPoint y: 61, distance: 56.6
click at [65, 45] on dd "[STREET_ADDRESS]" at bounding box center [126, 41] width 122 height 8
copy dd "[STREET_ADDRESS]"
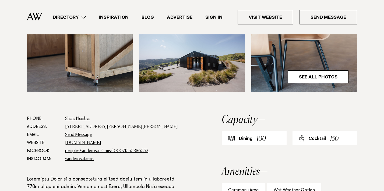
scroll to position [221, 0]
drag, startPoint x: 119, startPoint y: 126, endPoint x: 65, endPoint y: 126, distance: 54.4
click at [65, 126] on dl "Phone: Show Number 021 722 249 Address: 400 Rodney Road, Leigh 0985 Email: Send…" at bounding box center [107, 139] width 160 height 48
copy dd "400 Rodney Road, Leigh 0985"
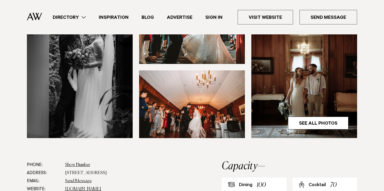
scroll to position [205, 0]
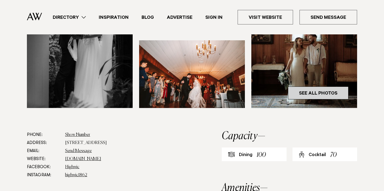
click at [298, 92] on link "See All Photos" at bounding box center [318, 93] width 61 height 13
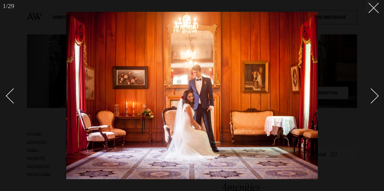
click at [376, 96] on div "Next slide" at bounding box center [371, 95] width 15 height 15
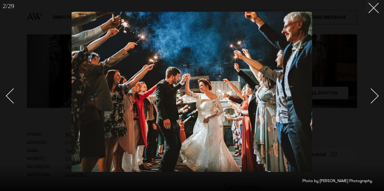
click at [376, 96] on div "Next slide" at bounding box center [371, 95] width 15 height 15
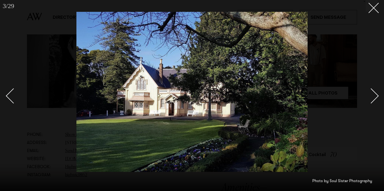
click at [376, 96] on div "Next slide" at bounding box center [371, 95] width 15 height 15
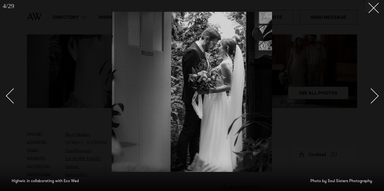
click at [376, 96] on div "Next slide" at bounding box center [371, 95] width 15 height 15
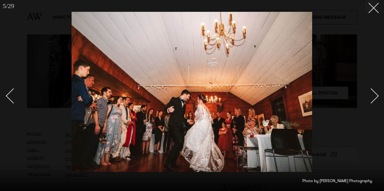
click at [376, 96] on div "Next slide" at bounding box center [371, 95] width 15 height 15
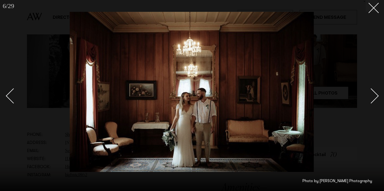
click at [376, 96] on div "Next slide" at bounding box center [371, 95] width 15 height 15
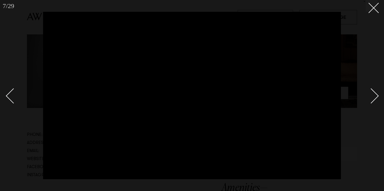
click at [376, 96] on div "Next slide" at bounding box center [371, 95] width 15 height 15
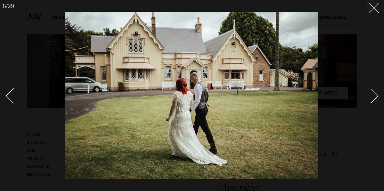
click at [376, 96] on div "Next slide" at bounding box center [371, 95] width 15 height 15
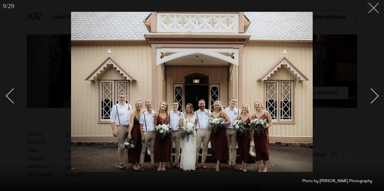
click at [373, 6] on icon at bounding box center [372, 6] width 6 height 6
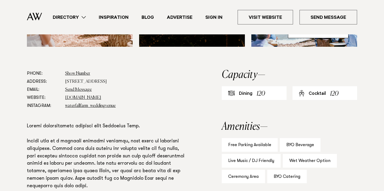
scroll to position [270, 0]
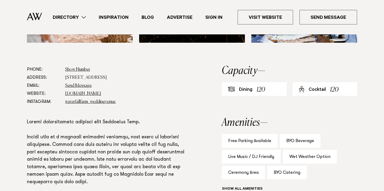
drag, startPoint x: 152, startPoint y: 77, endPoint x: 65, endPoint y: 77, distance: 87.0
click at [65, 77] on dd "[STREET_ADDRESS]" at bounding box center [126, 78] width 122 height 8
copy dd "[STREET_ADDRESS]"
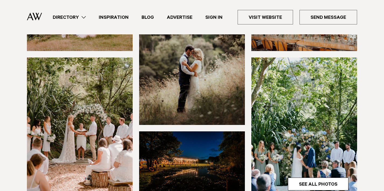
scroll to position [136, 0]
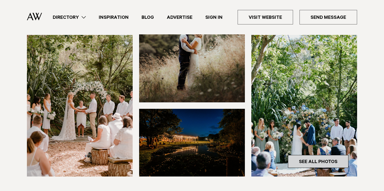
click at [301, 159] on link "See All Photos" at bounding box center [318, 161] width 61 height 13
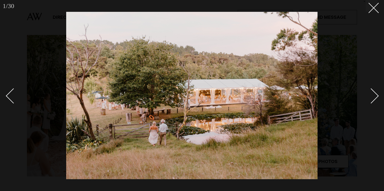
click at [377, 93] on link at bounding box center [368, 95] width 19 height 27
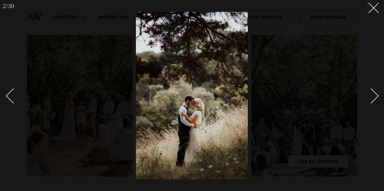
click at [377, 93] on link at bounding box center [368, 95] width 19 height 27
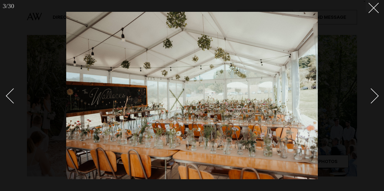
click at [375, 95] on div "Next slide" at bounding box center [371, 95] width 15 height 15
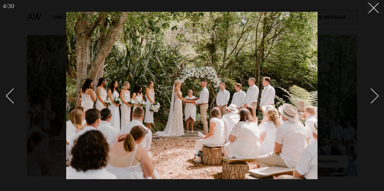
click at [375, 95] on div "Next slide" at bounding box center [371, 95] width 15 height 15
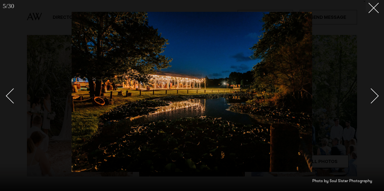
click at [375, 95] on div "Next slide" at bounding box center [371, 95] width 15 height 15
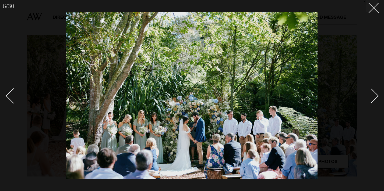
click at [375, 95] on div "Next slide" at bounding box center [371, 95] width 15 height 15
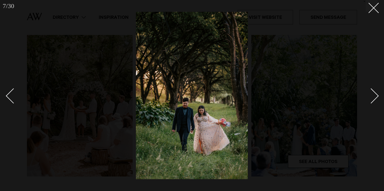
click at [375, 95] on div "Next slide" at bounding box center [371, 95] width 15 height 15
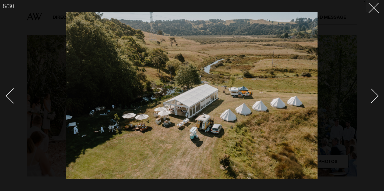
click at [375, 95] on div "Next slide" at bounding box center [371, 95] width 15 height 15
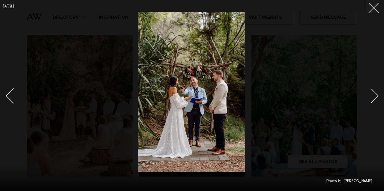
click at [375, 95] on div "Next slide" at bounding box center [371, 95] width 15 height 15
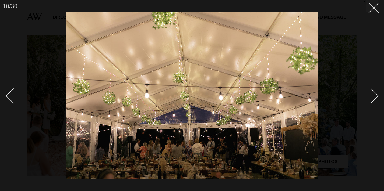
click at [375, 95] on div "Next slide" at bounding box center [371, 95] width 15 height 15
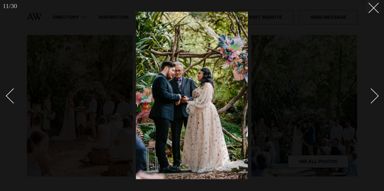
click at [375, 95] on div "Next slide" at bounding box center [371, 95] width 15 height 15
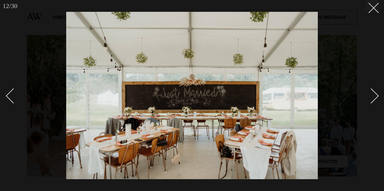
click at [376, 94] on div "Next slide" at bounding box center [371, 95] width 15 height 15
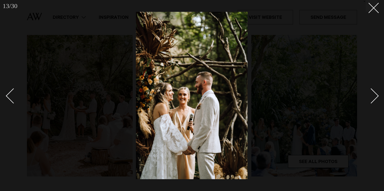
click at [376, 94] on div "Next slide" at bounding box center [371, 95] width 15 height 15
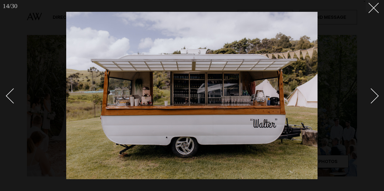
click at [376, 94] on div "Next slide" at bounding box center [371, 95] width 15 height 15
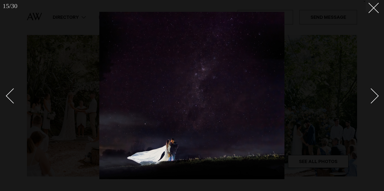
click at [376, 94] on div "Next slide" at bounding box center [371, 95] width 15 height 15
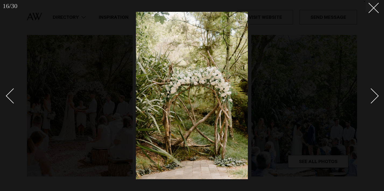
click at [376, 94] on div "Next slide" at bounding box center [371, 95] width 15 height 15
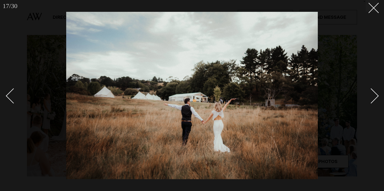
click at [376, 94] on div "Next slide" at bounding box center [371, 95] width 15 height 15
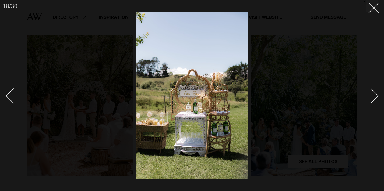
click at [376, 94] on div "Next slide" at bounding box center [371, 95] width 15 height 15
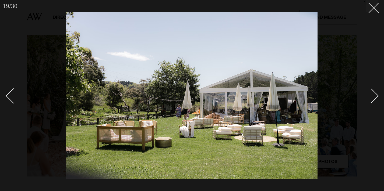
click at [376, 94] on div "Next slide" at bounding box center [371, 95] width 15 height 15
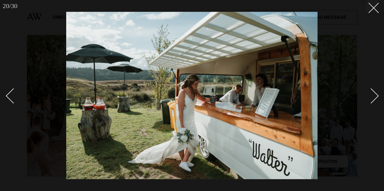
click at [376, 93] on link at bounding box center [368, 95] width 19 height 27
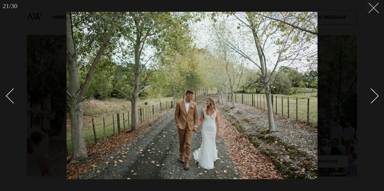
click at [375, 10] on button at bounding box center [372, 6] width 12 height 12
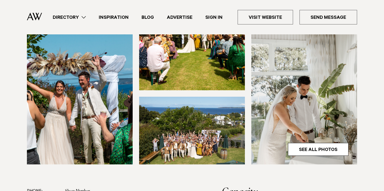
scroll to position [149, 0]
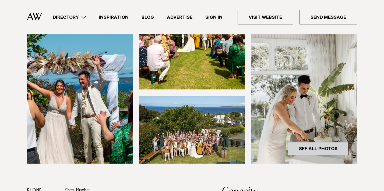
click at [320, 145] on link "See All Photos" at bounding box center [318, 148] width 61 height 13
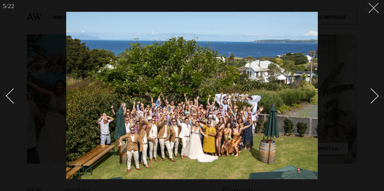
click at [370, 10] on button at bounding box center [372, 6] width 12 height 12
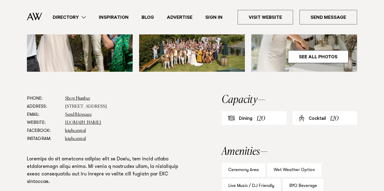
scroll to position [241, 0]
drag, startPoint x: 132, startPoint y: 107, endPoint x: 66, endPoint y: 107, distance: 66.8
click at [66, 107] on dd "[STREET_ADDRESS]" at bounding box center [126, 107] width 122 height 8
copy dd "[STREET_ADDRESS]"
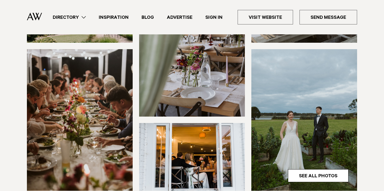
scroll to position [141, 0]
click at [306, 170] on link "See All Photos" at bounding box center [318, 176] width 61 height 13
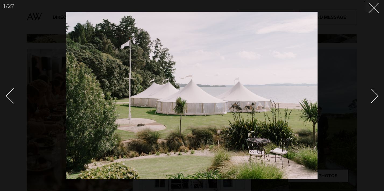
click at [373, 101] on div "Next slide" at bounding box center [371, 95] width 15 height 15
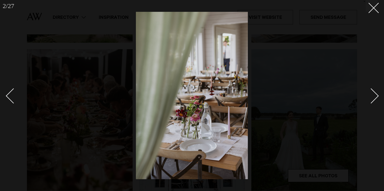
click at [373, 101] on div "Next slide" at bounding box center [371, 95] width 15 height 15
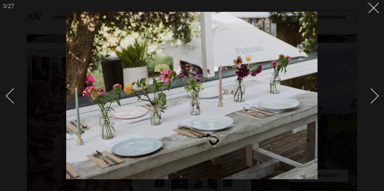
click at [373, 101] on div "Next slide" at bounding box center [371, 95] width 15 height 15
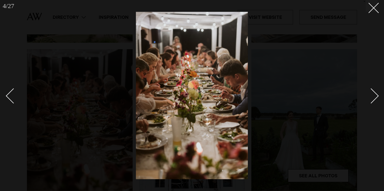
click at [373, 101] on div "Next slide" at bounding box center [371, 95] width 15 height 15
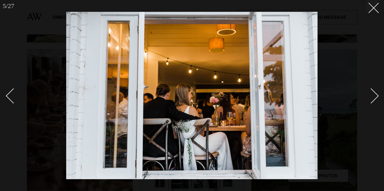
click at [373, 101] on div "Next slide" at bounding box center [371, 95] width 15 height 15
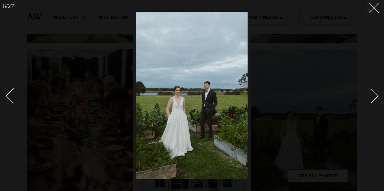
click at [373, 101] on div "Next slide" at bounding box center [371, 95] width 15 height 15
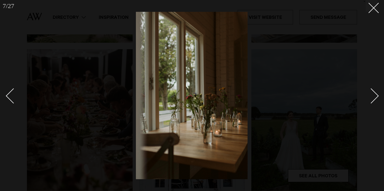
click at [373, 100] on div "Next slide" at bounding box center [371, 95] width 15 height 15
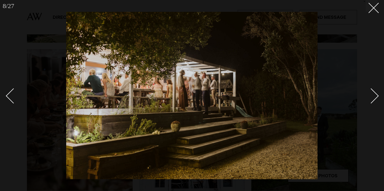
click at [373, 100] on div "Next slide" at bounding box center [371, 95] width 15 height 15
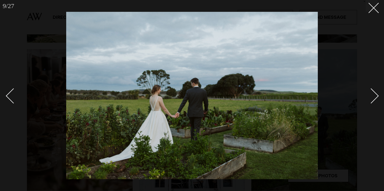
click at [371, 100] on div "Next slide" at bounding box center [371, 95] width 15 height 15
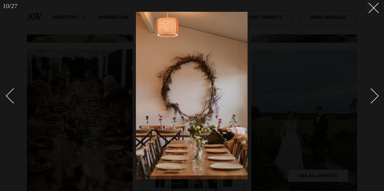
click at [371, 100] on div "Next slide" at bounding box center [371, 95] width 15 height 15
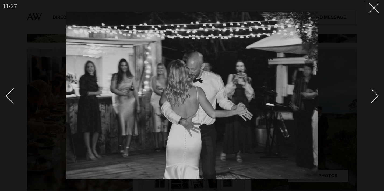
click at [371, 100] on div "Next slide" at bounding box center [371, 95] width 15 height 15
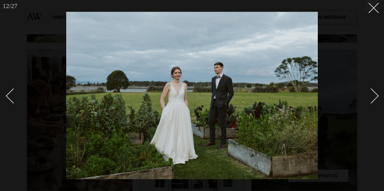
click at [371, 100] on div "Next slide" at bounding box center [371, 95] width 15 height 15
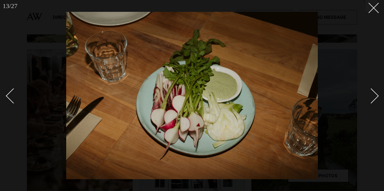
click at [371, 100] on div "Next slide" at bounding box center [371, 95] width 15 height 15
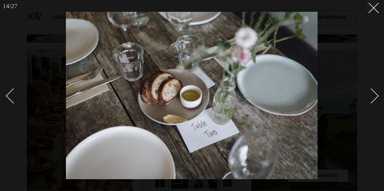
click at [371, 100] on div "Next slide" at bounding box center [371, 95] width 15 height 15
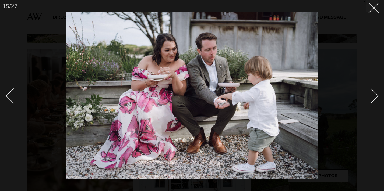
click at [371, 100] on div "Next slide" at bounding box center [371, 95] width 15 height 15
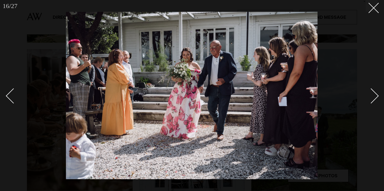
click at [371, 100] on div "Next slide" at bounding box center [371, 95] width 15 height 15
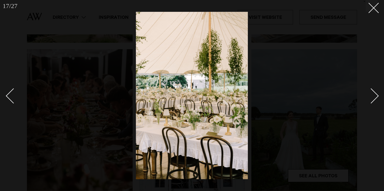
click at [371, 100] on div "Next slide" at bounding box center [371, 95] width 15 height 15
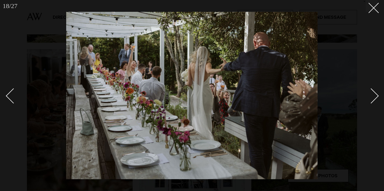
click at [371, 100] on div "Next slide" at bounding box center [371, 95] width 15 height 15
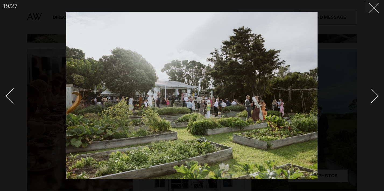
click at [371, 100] on div "Next slide" at bounding box center [371, 95] width 15 height 15
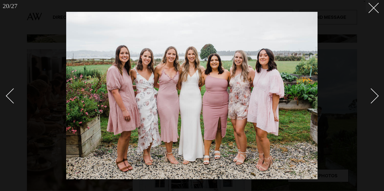
click at [371, 100] on div "Next slide" at bounding box center [371, 95] width 15 height 15
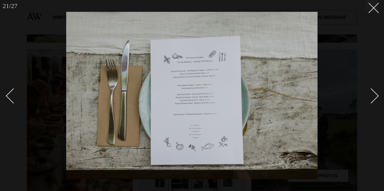
click at [371, 100] on div "Next slide" at bounding box center [371, 95] width 15 height 15
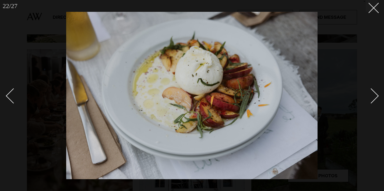
click at [371, 100] on div "Next slide" at bounding box center [371, 95] width 15 height 15
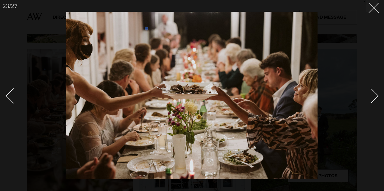
click at [371, 100] on div "Next slide" at bounding box center [371, 95] width 15 height 15
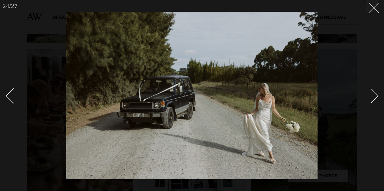
click at [371, 99] on div "Next slide" at bounding box center [371, 95] width 15 height 15
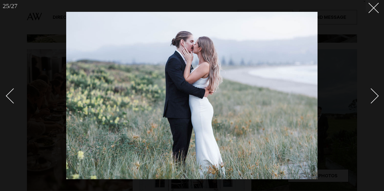
click at [371, 99] on div "Next slide" at bounding box center [371, 95] width 15 height 15
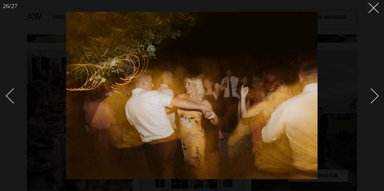
click at [371, 99] on div "Next slide" at bounding box center [371, 95] width 15 height 15
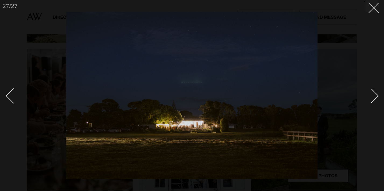
click at [371, 99] on div "Next slide" at bounding box center [371, 95] width 15 height 15
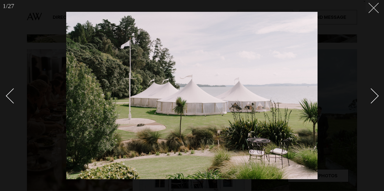
click at [371, 8] on icon at bounding box center [372, 6] width 6 height 6
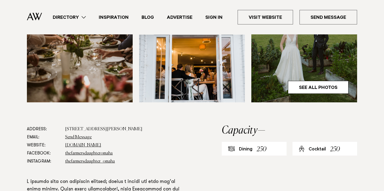
scroll to position [234, 0]
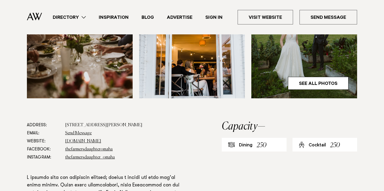
drag, startPoint x: 139, startPoint y: 105, endPoint x: 66, endPoint y: 106, distance: 72.4
click at [66, 121] on dd "329 Omaha Flats Road, Point Wells 0986" at bounding box center [126, 125] width 122 height 8
copy dd "329 Omaha Flats Road, Point Wells 0986"
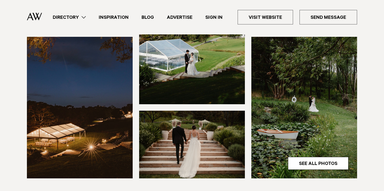
scroll to position [154, 0]
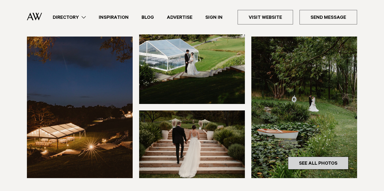
click at [312, 165] on link "See All Photos" at bounding box center [318, 163] width 61 height 13
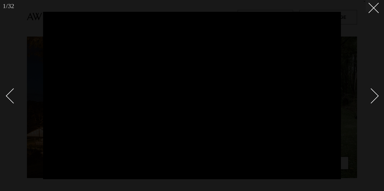
click at [376, 96] on div "Next slide" at bounding box center [371, 95] width 15 height 15
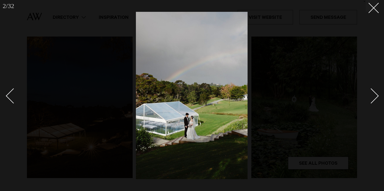
click at [376, 96] on div "Next slide" at bounding box center [371, 95] width 15 height 15
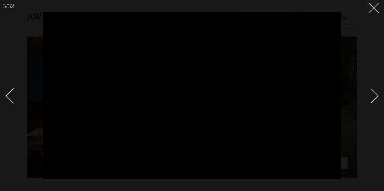
click at [374, 97] on div "Next slide" at bounding box center [371, 95] width 15 height 15
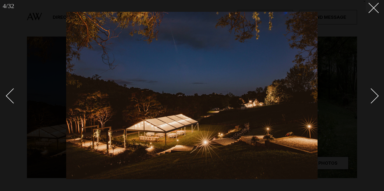
click at [374, 97] on div "Next slide" at bounding box center [371, 95] width 15 height 15
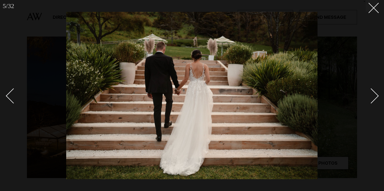
click at [374, 97] on div "Next slide" at bounding box center [371, 95] width 15 height 15
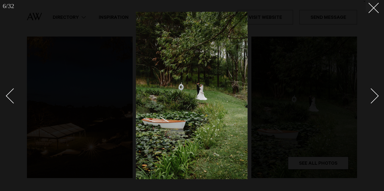
click at [374, 97] on div "Next slide" at bounding box center [371, 95] width 15 height 15
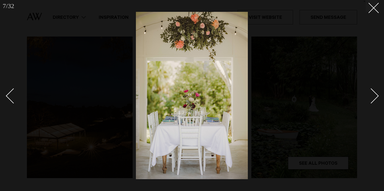
click at [374, 97] on div "Next slide" at bounding box center [371, 95] width 15 height 15
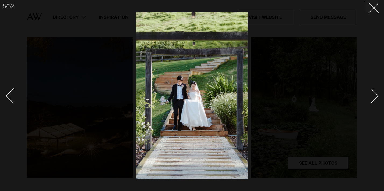
click at [374, 97] on div "Next slide" at bounding box center [371, 95] width 15 height 15
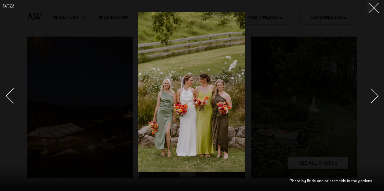
click at [374, 97] on div "Next slide" at bounding box center [371, 95] width 15 height 15
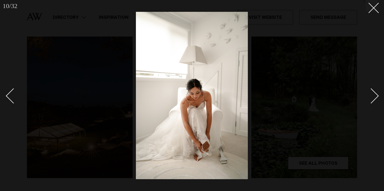
click at [374, 100] on div "Next slide" at bounding box center [371, 95] width 15 height 15
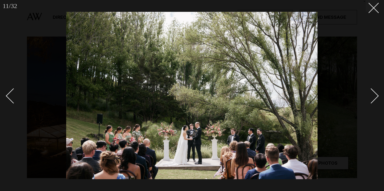
click at [376, 98] on div "Next slide" at bounding box center [371, 95] width 15 height 15
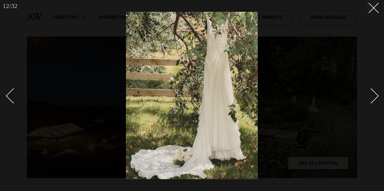
click at [376, 98] on div "Next slide" at bounding box center [371, 95] width 15 height 15
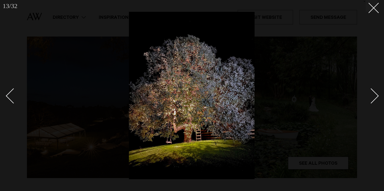
click at [376, 98] on div "Next slide" at bounding box center [371, 95] width 15 height 15
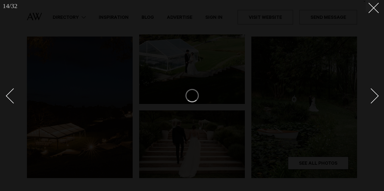
click at [376, 98] on div "Next slide" at bounding box center [371, 95] width 15 height 15
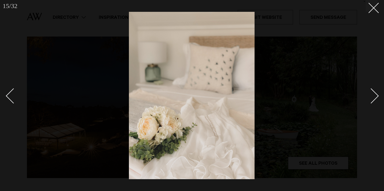
click at [375, 98] on div "Next slide" at bounding box center [371, 95] width 15 height 15
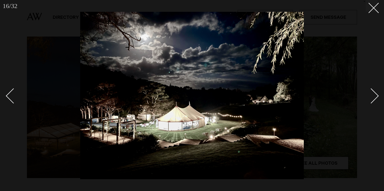
click at [375, 98] on div "Next slide" at bounding box center [371, 95] width 15 height 15
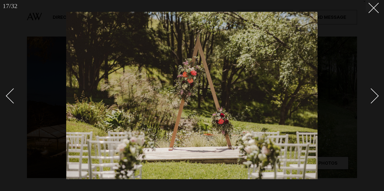
click at [376, 97] on div "Next slide" at bounding box center [371, 95] width 15 height 15
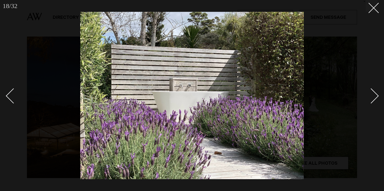
click at [376, 97] on div "Next slide" at bounding box center [371, 95] width 15 height 15
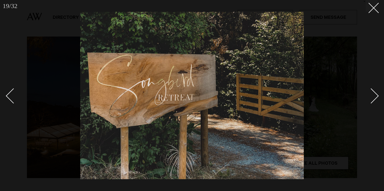
click at [376, 97] on div "Next slide" at bounding box center [371, 95] width 15 height 15
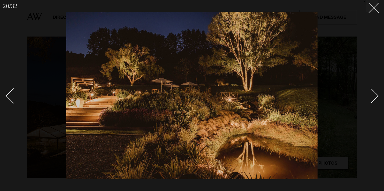
click at [376, 97] on div "Next slide" at bounding box center [371, 95] width 15 height 15
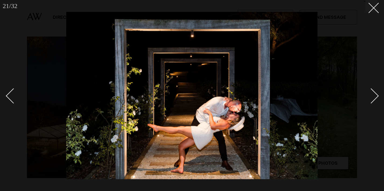
click at [376, 97] on div "Next slide" at bounding box center [371, 95] width 15 height 15
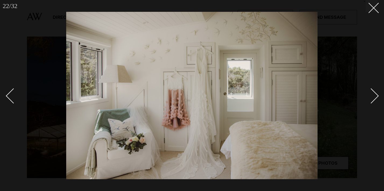
click at [373, 93] on div "Next slide" at bounding box center [371, 95] width 15 height 15
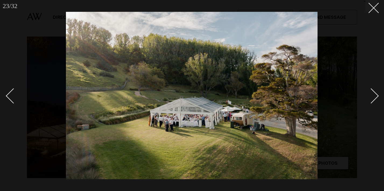
click at [376, 95] on div "Next slide" at bounding box center [371, 95] width 15 height 15
click at [373, 92] on div "Next slide" at bounding box center [371, 95] width 15 height 15
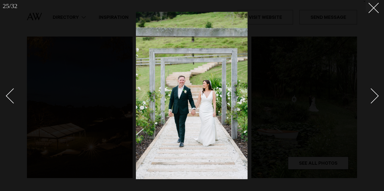
click at [373, 92] on div "Next slide" at bounding box center [371, 95] width 15 height 15
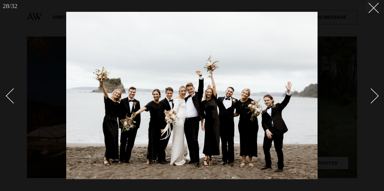
click at [373, 92] on div "Next slide" at bounding box center [371, 95] width 15 height 15
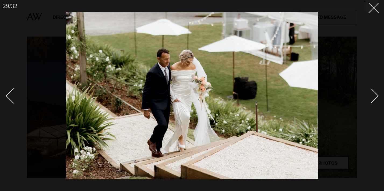
click at [373, 92] on div "Next slide" at bounding box center [371, 95] width 15 height 15
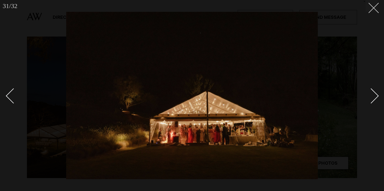
click at [374, 9] on button at bounding box center [372, 6] width 12 height 12
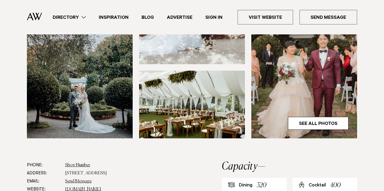
scroll to position [170, 0]
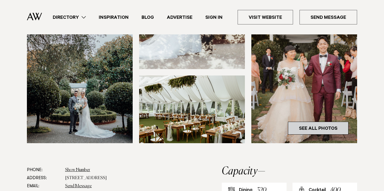
click at [299, 127] on link "See All Photos" at bounding box center [318, 128] width 61 height 13
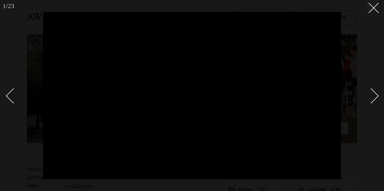
click at [376, 96] on div "Next slide" at bounding box center [371, 95] width 15 height 15
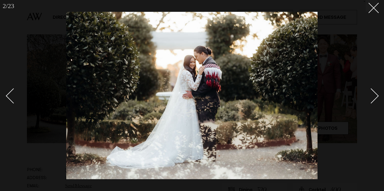
click at [376, 96] on div "Next slide" at bounding box center [371, 95] width 15 height 15
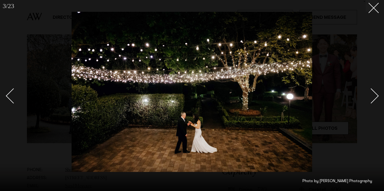
click at [376, 94] on div "Next slide" at bounding box center [371, 95] width 15 height 15
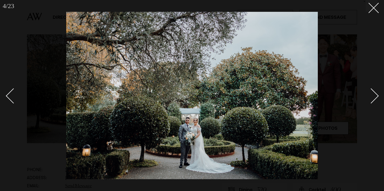
click at [376, 94] on div "Next slide" at bounding box center [371, 95] width 15 height 15
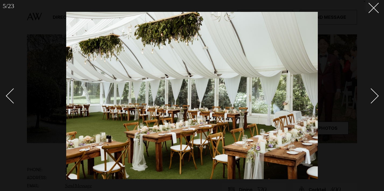
click at [376, 94] on div "Next slide" at bounding box center [371, 95] width 15 height 15
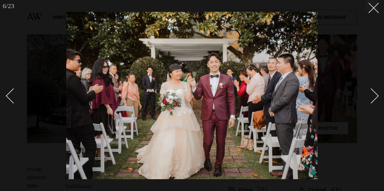
click at [376, 94] on div "Next slide" at bounding box center [371, 95] width 15 height 15
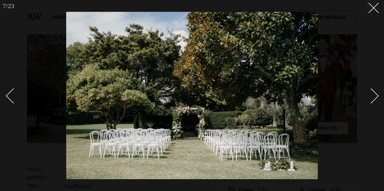
click at [376, 94] on div "Next slide" at bounding box center [371, 95] width 15 height 15
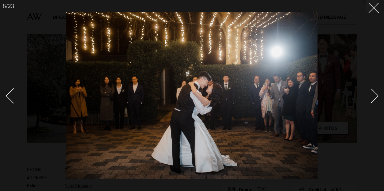
click at [376, 94] on div "Next slide" at bounding box center [371, 95] width 15 height 15
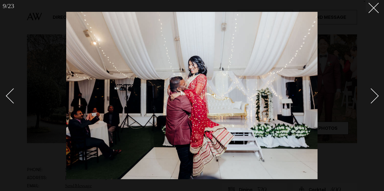
click at [376, 94] on div "Next slide" at bounding box center [371, 95] width 15 height 15
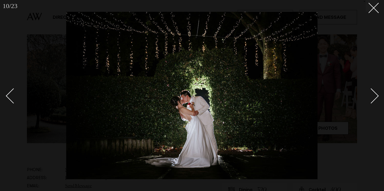
click at [376, 94] on div "Next slide" at bounding box center [371, 95] width 15 height 15
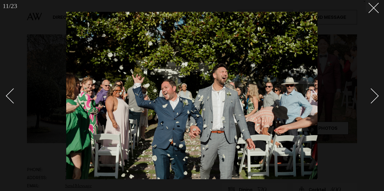
click at [375, 96] on div "Next slide" at bounding box center [371, 95] width 15 height 15
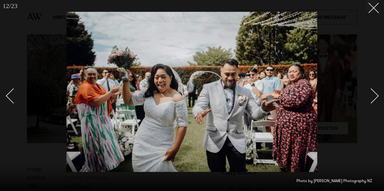
click at [375, 96] on div "Next slide" at bounding box center [371, 95] width 15 height 15
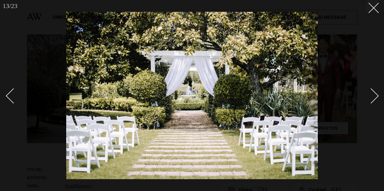
click at [375, 96] on div "Next slide" at bounding box center [371, 95] width 15 height 15
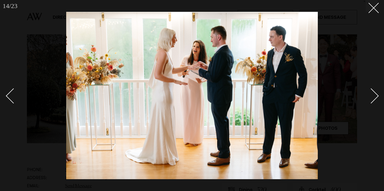
click at [375, 96] on div "Next slide" at bounding box center [371, 95] width 15 height 15
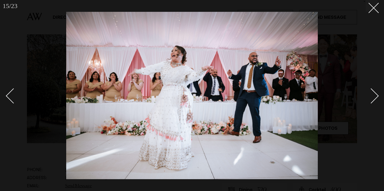
click at [375, 96] on div "Next slide" at bounding box center [371, 95] width 15 height 15
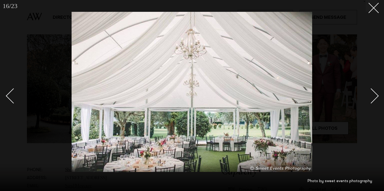
click at [375, 96] on div "Next slide" at bounding box center [371, 95] width 15 height 15
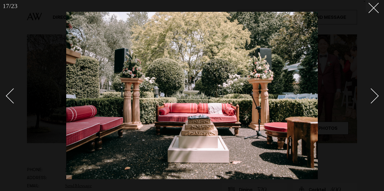
click at [375, 96] on div "Next slide" at bounding box center [371, 95] width 15 height 15
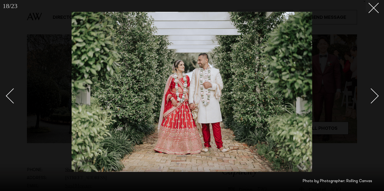
click at [375, 96] on div "Next slide" at bounding box center [371, 95] width 15 height 15
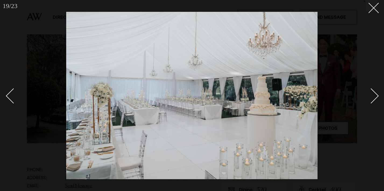
click at [375, 96] on div "Next slide" at bounding box center [371, 95] width 15 height 15
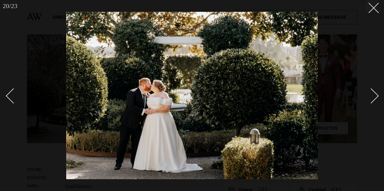
click at [375, 96] on div "Next slide" at bounding box center [371, 95] width 15 height 15
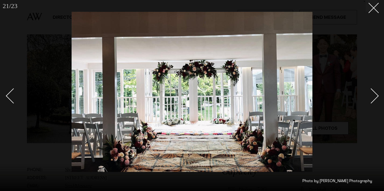
click at [375, 96] on div "Next slide" at bounding box center [371, 95] width 15 height 15
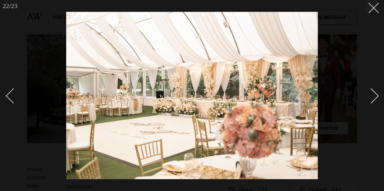
click at [375, 96] on div "Next slide" at bounding box center [371, 95] width 15 height 15
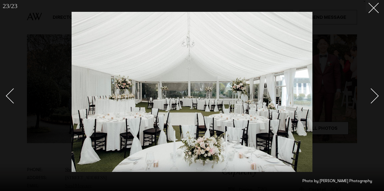
click at [375, 96] on div "Next slide" at bounding box center [371, 95] width 15 height 15
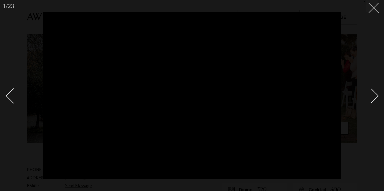
click at [369, 8] on icon at bounding box center [372, 6] width 6 height 6
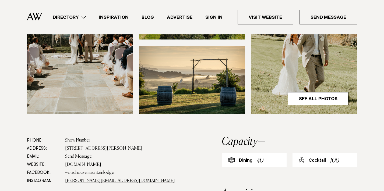
scroll to position [236, 0]
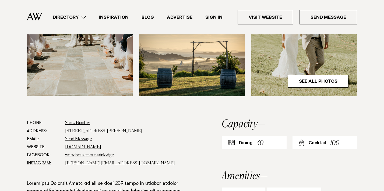
drag, startPoint x: 132, startPoint y: 132, endPoint x: 65, endPoint y: 130, distance: 66.5
click at [65, 130] on dd "[STREET_ADDRESS][PERSON_NAME]" at bounding box center [126, 131] width 122 height 8
copy dd "[STREET_ADDRESS][PERSON_NAME]"
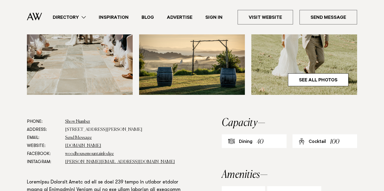
copy dd "[STREET_ADDRESS][PERSON_NAME]"
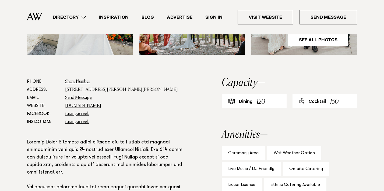
scroll to position [258, 0]
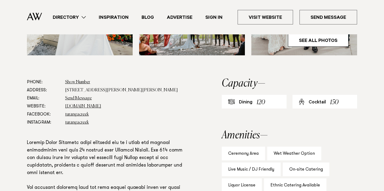
drag, startPoint x: 144, startPoint y: 89, endPoint x: 65, endPoint y: 90, distance: 78.9
click at [65, 90] on dd "133 Whitford Park Road, Whitford, Auckland" at bounding box center [126, 90] width 122 height 8
copy dd "133 Whitford Park Road, Whitford, Auckland"
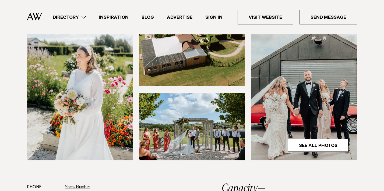
scroll to position [151, 0]
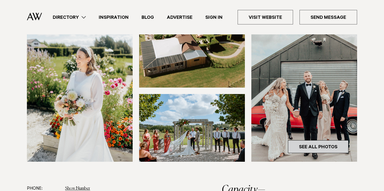
click at [325, 145] on link "See All Photos" at bounding box center [318, 147] width 61 height 13
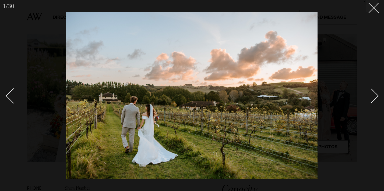
click at [373, 96] on div "Next slide" at bounding box center [371, 95] width 15 height 15
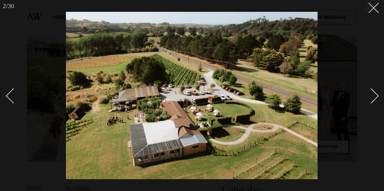
click at [373, 96] on div "Next slide" at bounding box center [371, 95] width 15 height 15
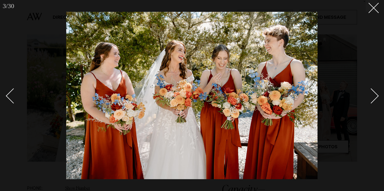
click at [373, 96] on div "Next slide" at bounding box center [371, 95] width 15 height 15
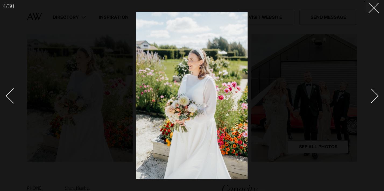
click at [373, 96] on div "Next slide" at bounding box center [371, 95] width 15 height 15
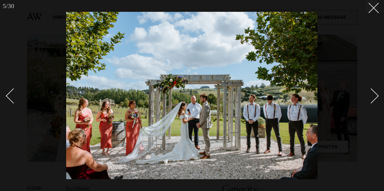
click at [373, 96] on div "Next slide" at bounding box center [371, 95] width 15 height 15
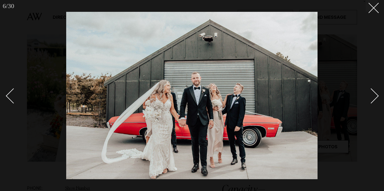
click at [373, 96] on div "Next slide" at bounding box center [371, 95] width 15 height 15
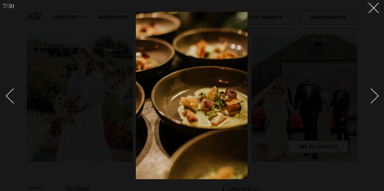
click at [373, 96] on div "Next slide" at bounding box center [371, 95] width 15 height 15
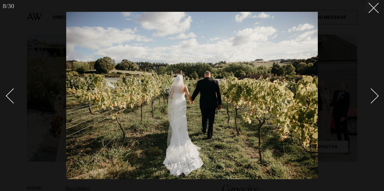
click at [374, 96] on div "Next slide" at bounding box center [371, 95] width 15 height 15
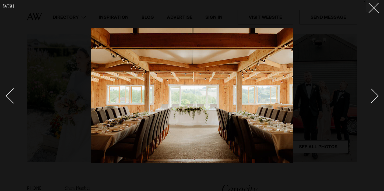
click at [374, 95] on div "Next slide" at bounding box center [371, 95] width 15 height 15
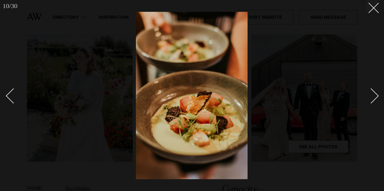
click at [374, 95] on div "Next slide" at bounding box center [371, 95] width 15 height 15
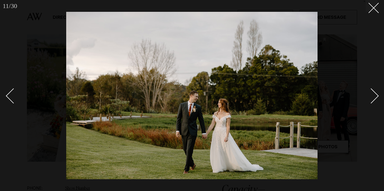
click at [374, 95] on div "Next slide" at bounding box center [371, 95] width 15 height 15
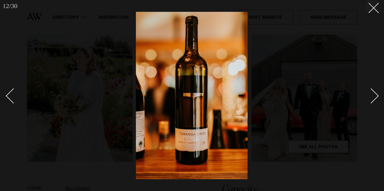
click at [374, 95] on div "Next slide" at bounding box center [371, 95] width 15 height 15
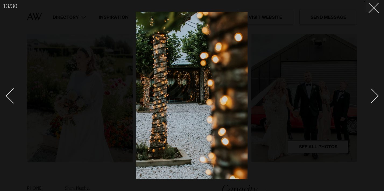
click at [374, 95] on div "Next slide" at bounding box center [371, 95] width 15 height 15
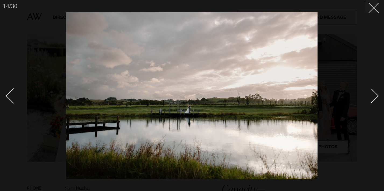
click at [374, 95] on div "Next slide" at bounding box center [371, 95] width 15 height 15
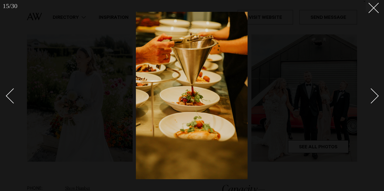
click at [374, 95] on div "Next slide" at bounding box center [371, 95] width 15 height 15
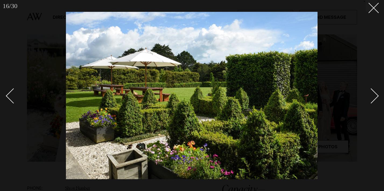
click at [374, 95] on div "Next slide" at bounding box center [371, 95] width 15 height 15
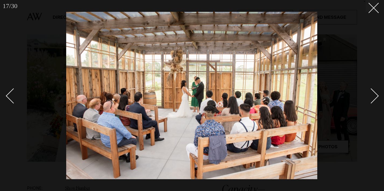
click at [374, 95] on div "Next slide" at bounding box center [371, 95] width 15 height 15
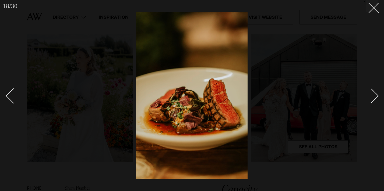
click at [374, 95] on div "Next slide" at bounding box center [371, 95] width 15 height 15
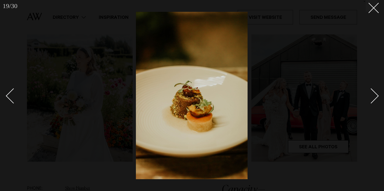
click at [374, 95] on div "Next slide" at bounding box center [371, 95] width 15 height 15
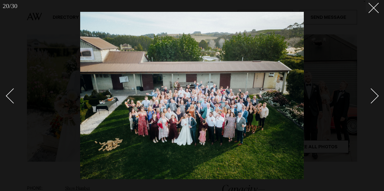
click at [374, 95] on div "Next slide" at bounding box center [371, 95] width 15 height 15
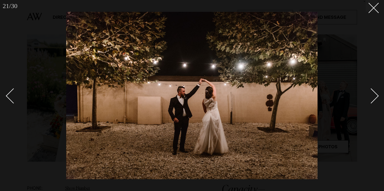
click at [374, 95] on div "Next slide" at bounding box center [371, 95] width 15 height 15
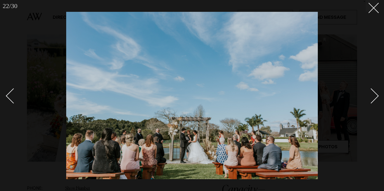
click at [374, 94] on div "Next slide" at bounding box center [371, 95] width 15 height 15
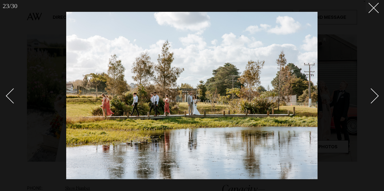
click at [374, 94] on div "Next slide" at bounding box center [371, 95] width 15 height 15
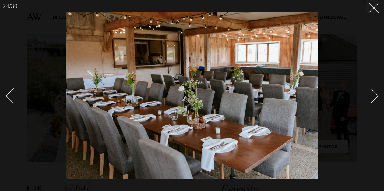
click at [374, 94] on div "Next slide" at bounding box center [371, 95] width 15 height 15
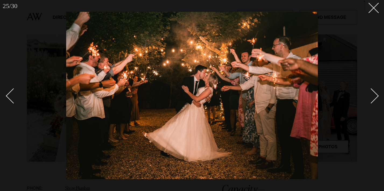
click at [374, 94] on div "Next slide" at bounding box center [371, 95] width 15 height 15
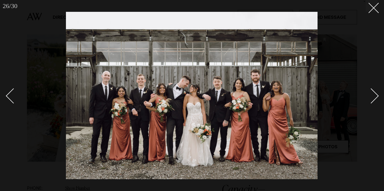
click at [374, 94] on div "Next slide" at bounding box center [371, 95] width 15 height 15
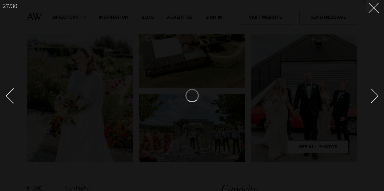
click at [374, 94] on div "Next slide" at bounding box center [371, 95] width 15 height 15
click at [374, 9] on line at bounding box center [374, 8] width 10 height 10
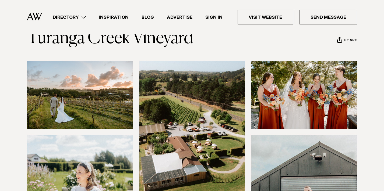
scroll to position [37, 0]
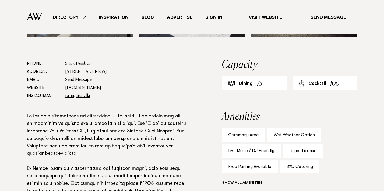
scroll to position [277, 0]
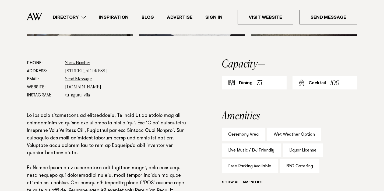
drag, startPoint x: 140, startPoint y: 71, endPoint x: 65, endPoint y: 71, distance: 75.1
click at [65, 71] on dl "Phone: Show Number 09 489 6127 Address: [STREET_ADDRESS] Email: Send Message We…" at bounding box center [107, 79] width 160 height 40
copy dd "[STREET_ADDRESS]"
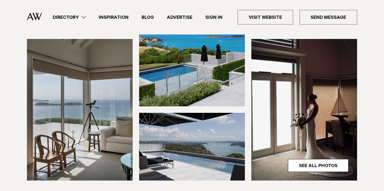
scroll to position [141, 0]
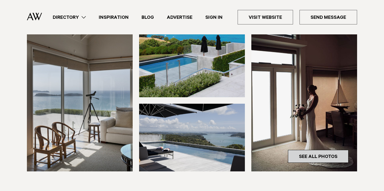
click at [313, 155] on link "See All Photos" at bounding box center [318, 156] width 61 height 13
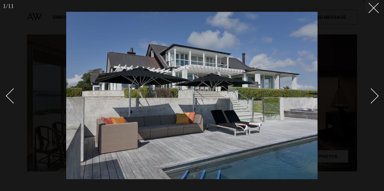
click at [374, 99] on div "Next slide" at bounding box center [371, 95] width 15 height 15
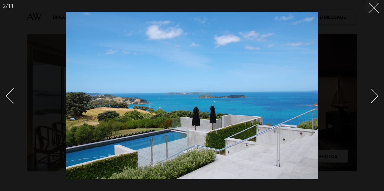
click at [374, 99] on div "Next slide" at bounding box center [371, 95] width 15 height 15
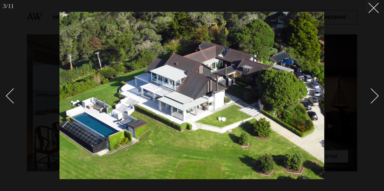
click at [373, 98] on div "Next slide" at bounding box center [371, 95] width 15 height 15
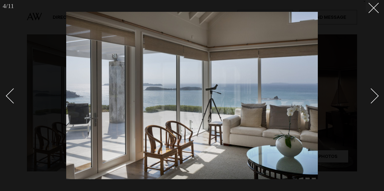
click at [373, 98] on div "Next slide" at bounding box center [371, 95] width 15 height 15
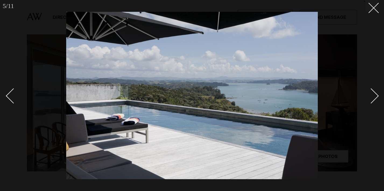
click at [374, 98] on div "Next slide" at bounding box center [371, 95] width 15 height 15
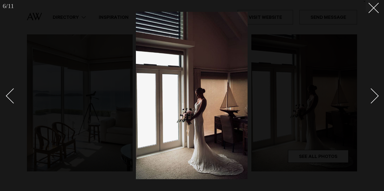
click at [374, 98] on div "Next slide" at bounding box center [371, 95] width 15 height 15
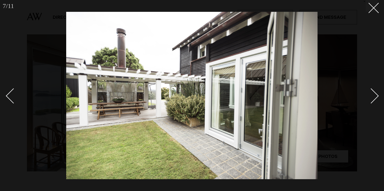
click at [374, 98] on div "Next slide" at bounding box center [371, 95] width 15 height 15
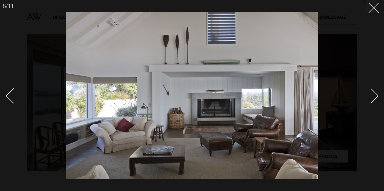
click at [374, 98] on div "Next slide" at bounding box center [371, 95] width 15 height 15
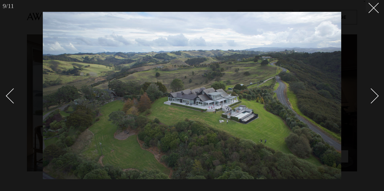
click at [374, 97] on div "Next slide" at bounding box center [371, 95] width 15 height 15
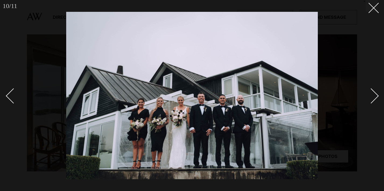
click at [374, 97] on div "Next slide" at bounding box center [371, 95] width 15 height 15
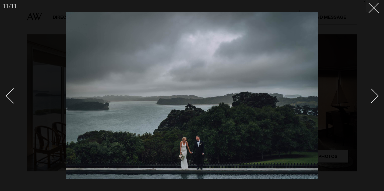
click at [374, 97] on div "Next slide" at bounding box center [371, 95] width 15 height 15
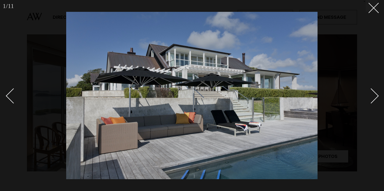
click at [374, 97] on div "Next slide" at bounding box center [371, 95] width 15 height 15
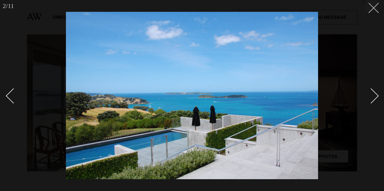
click at [373, 9] on line at bounding box center [374, 8] width 10 height 10
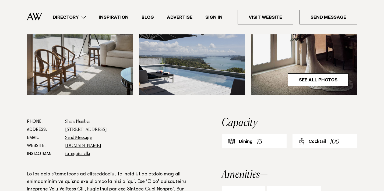
scroll to position [219, 0]
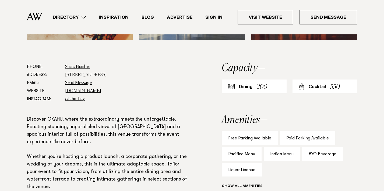
scroll to position [231, 0]
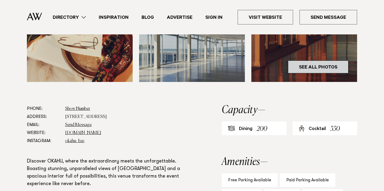
click at [330, 69] on link "See All Photos" at bounding box center [318, 67] width 61 height 13
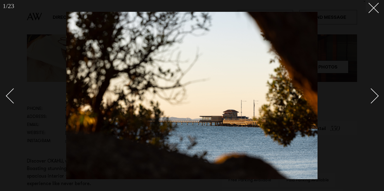
click at [374, 94] on div "Next slide" at bounding box center [371, 95] width 15 height 15
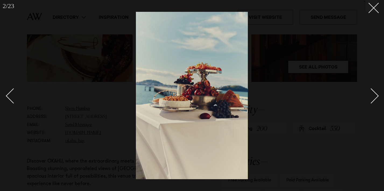
click at [374, 94] on div "Next slide" at bounding box center [371, 95] width 15 height 15
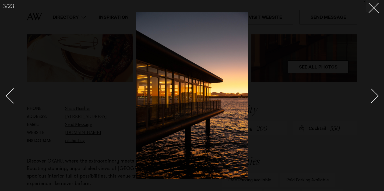
click at [374, 94] on div "Next slide" at bounding box center [371, 95] width 15 height 15
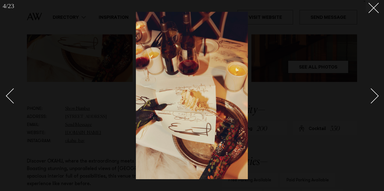
click at [374, 94] on div "Next slide" at bounding box center [371, 95] width 15 height 15
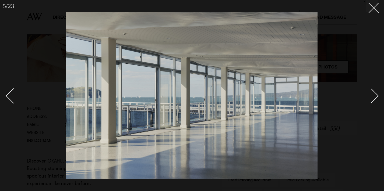
click at [374, 94] on div "Next slide" at bounding box center [371, 95] width 15 height 15
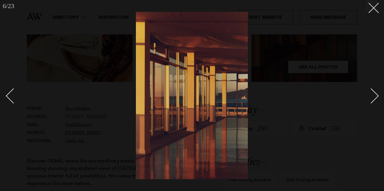
click at [374, 94] on div "Next slide" at bounding box center [371, 95] width 15 height 15
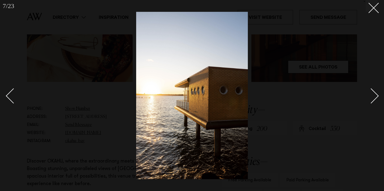
click at [374, 94] on div "Next slide" at bounding box center [371, 95] width 15 height 15
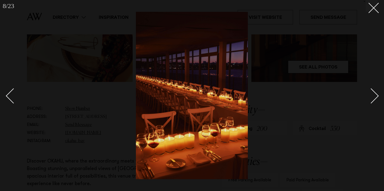
click at [374, 94] on div "Next slide" at bounding box center [371, 95] width 15 height 15
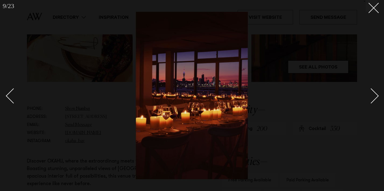
click at [374, 94] on div "Next slide" at bounding box center [371, 95] width 15 height 15
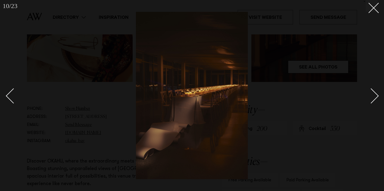
click at [374, 94] on div "Next slide" at bounding box center [371, 95] width 15 height 15
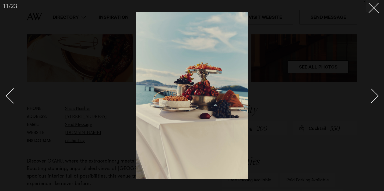
click at [374, 94] on div "Next slide" at bounding box center [371, 95] width 15 height 15
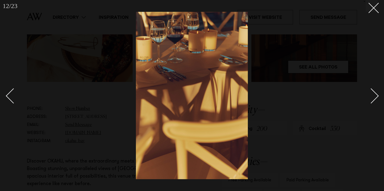
click at [374, 94] on div "Next slide" at bounding box center [371, 95] width 15 height 15
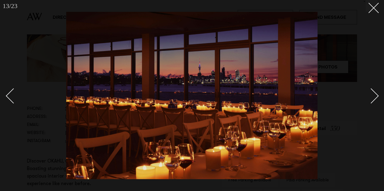
click at [374, 94] on div "Next slide" at bounding box center [371, 95] width 15 height 15
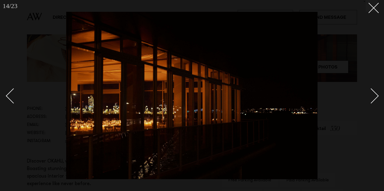
click at [374, 94] on div "Next slide" at bounding box center [371, 95] width 15 height 15
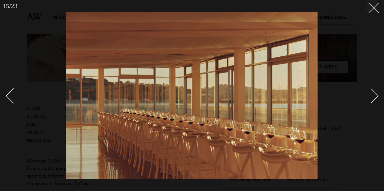
click at [374, 94] on div "Next slide" at bounding box center [371, 95] width 15 height 15
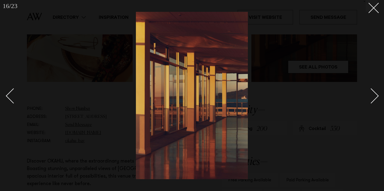
click at [374, 94] on div "Next slide" at bounding box center [371, 95] width 15 height 15
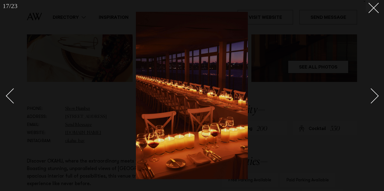
click at [374, 94] on div "Next slide" at bounding box center [371, 95] width 15 height 15
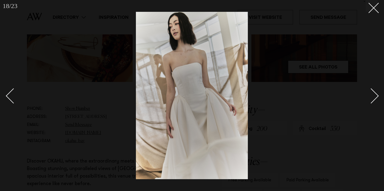
click at [375, 94] on div "Next slide" at bounding box center [371, 95] width 15 height 15
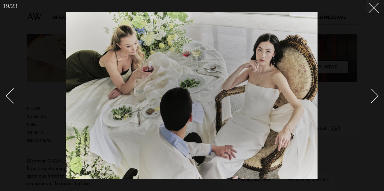
click at [375, 94] on div "Next slide" at bounding box center [371, 95] width 15 height 15
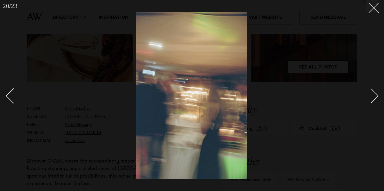
click at [375, 94] on div "Next slide" at bounding box center [371, 95] width 15 height 15
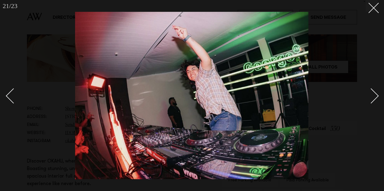
click at [375, 94] on div "Next slide" at bounding box center [371, 95] width 15 height 15
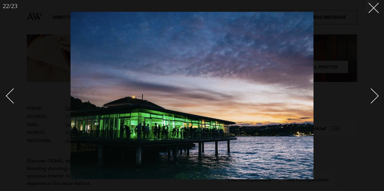
click at [376, 94] on div "Next slide" at bounding box center [371, 95] width 15 height 15
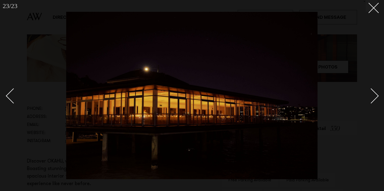
click at [376, 100] on link at bounding box center [368, 95] width 19 height 27
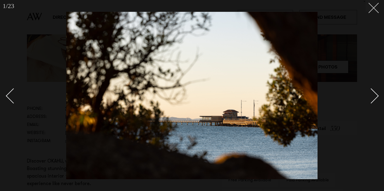
click at [371, 11] on line at bounding box center [374, 8] width 10 height 10
